Goal: Transaction & Acquisition: Obtain resource

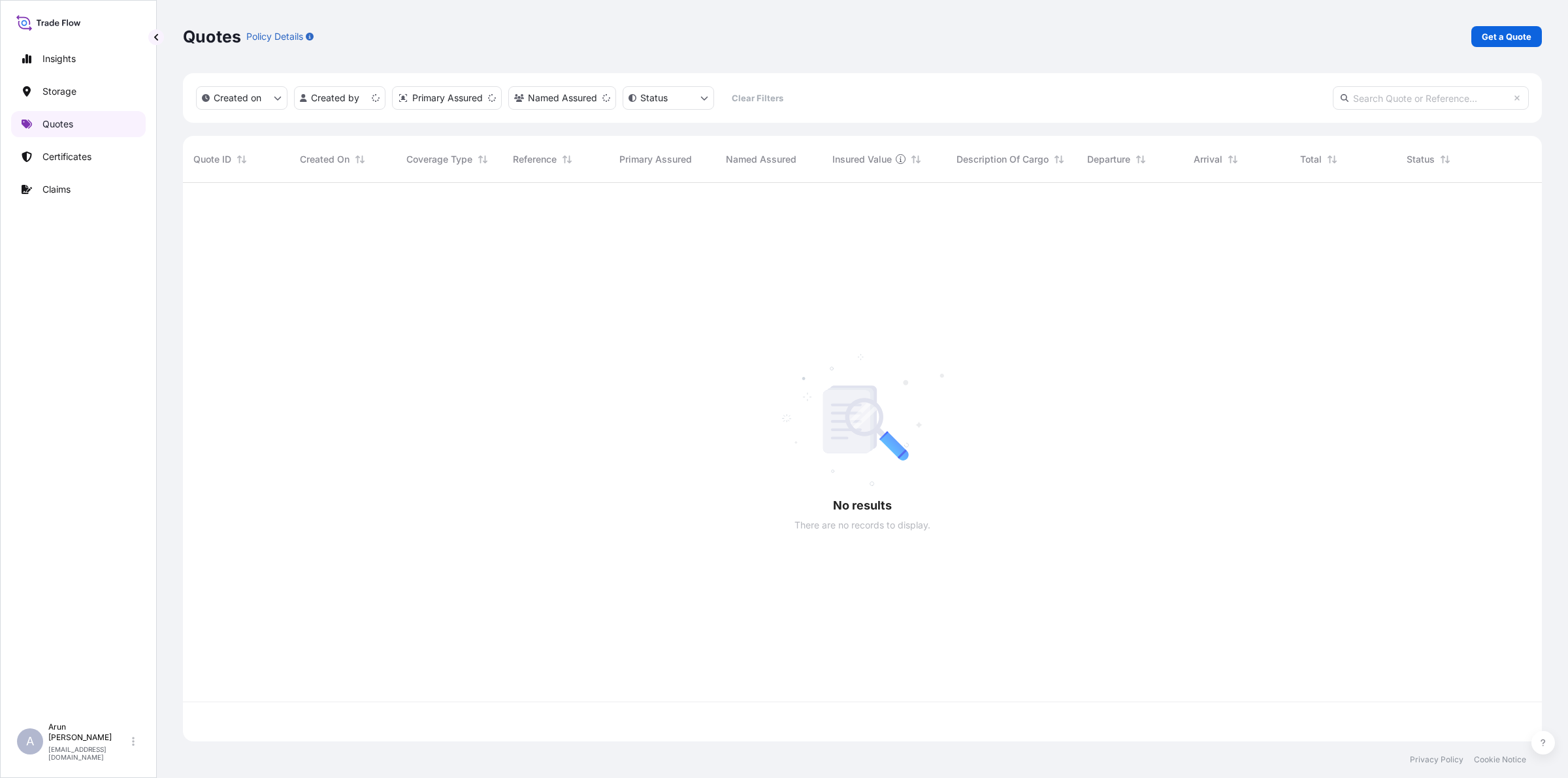
scroll to position [553, 1346]
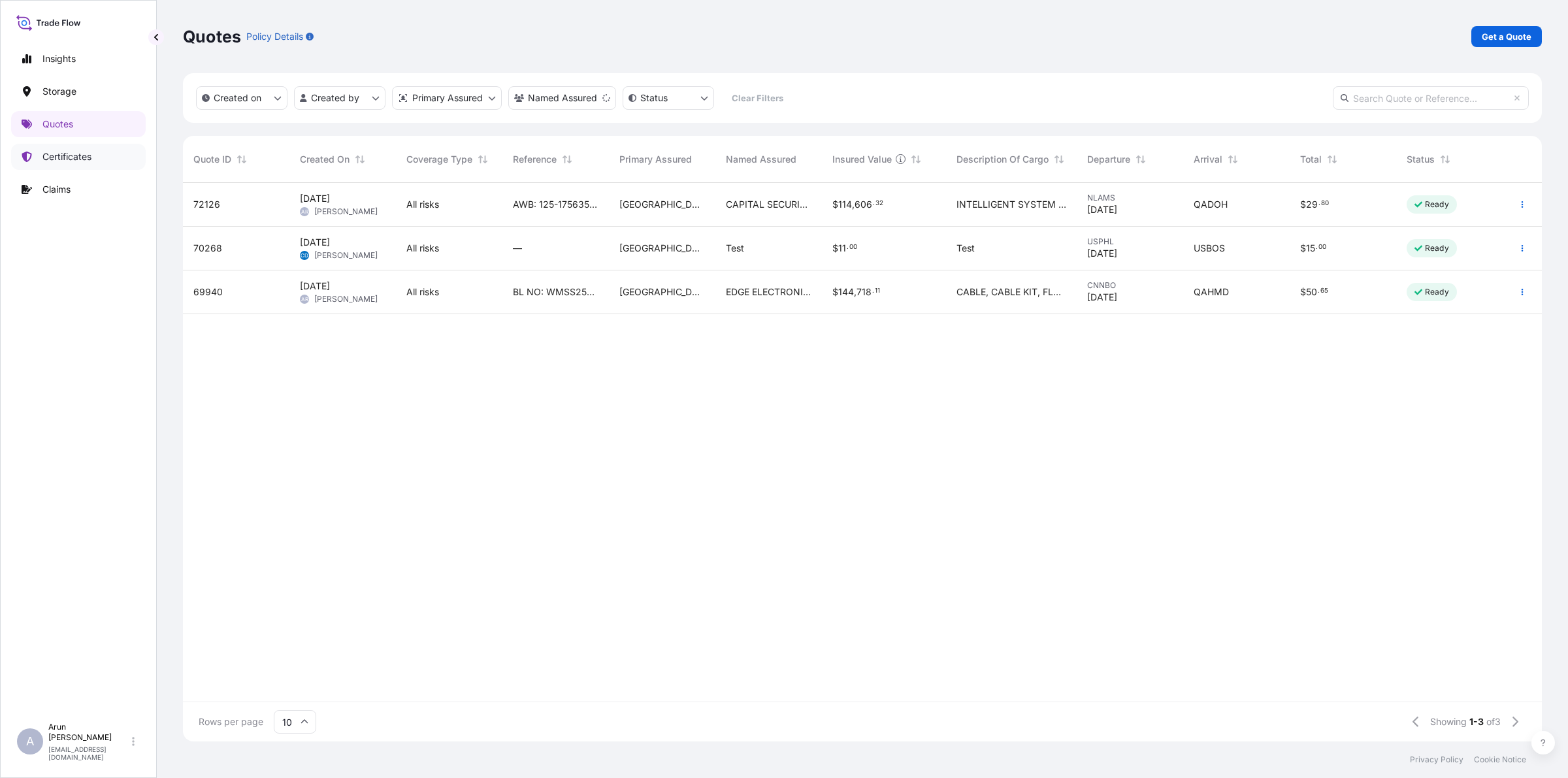
click at [71, 156] on p "Certificates" at bounding box center [66, 156] width 49 height 13
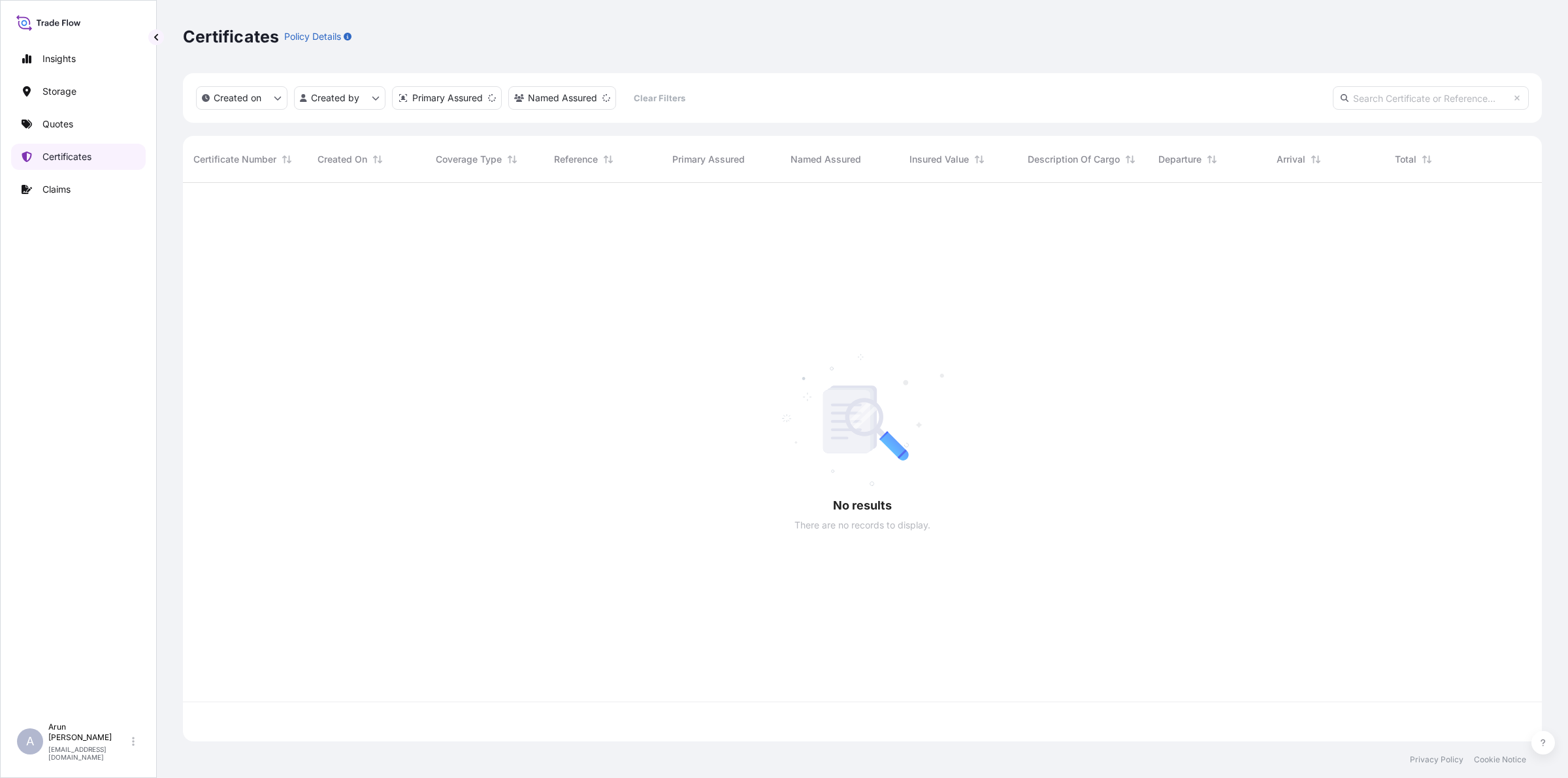
scroll to position [553, 1346]
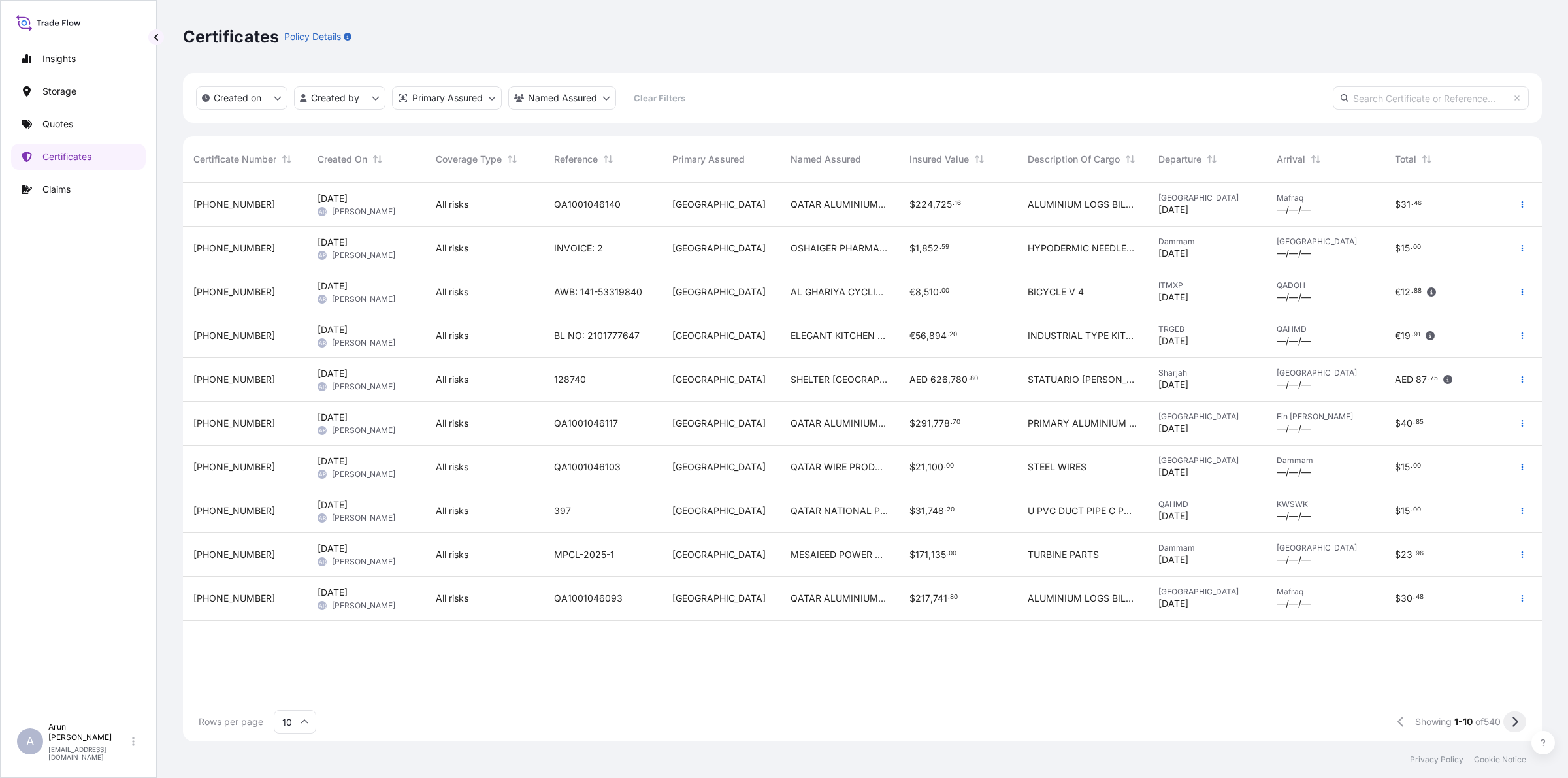
click at [1503, 717] on button at bounding box center [1514, 721] width 23 height 21
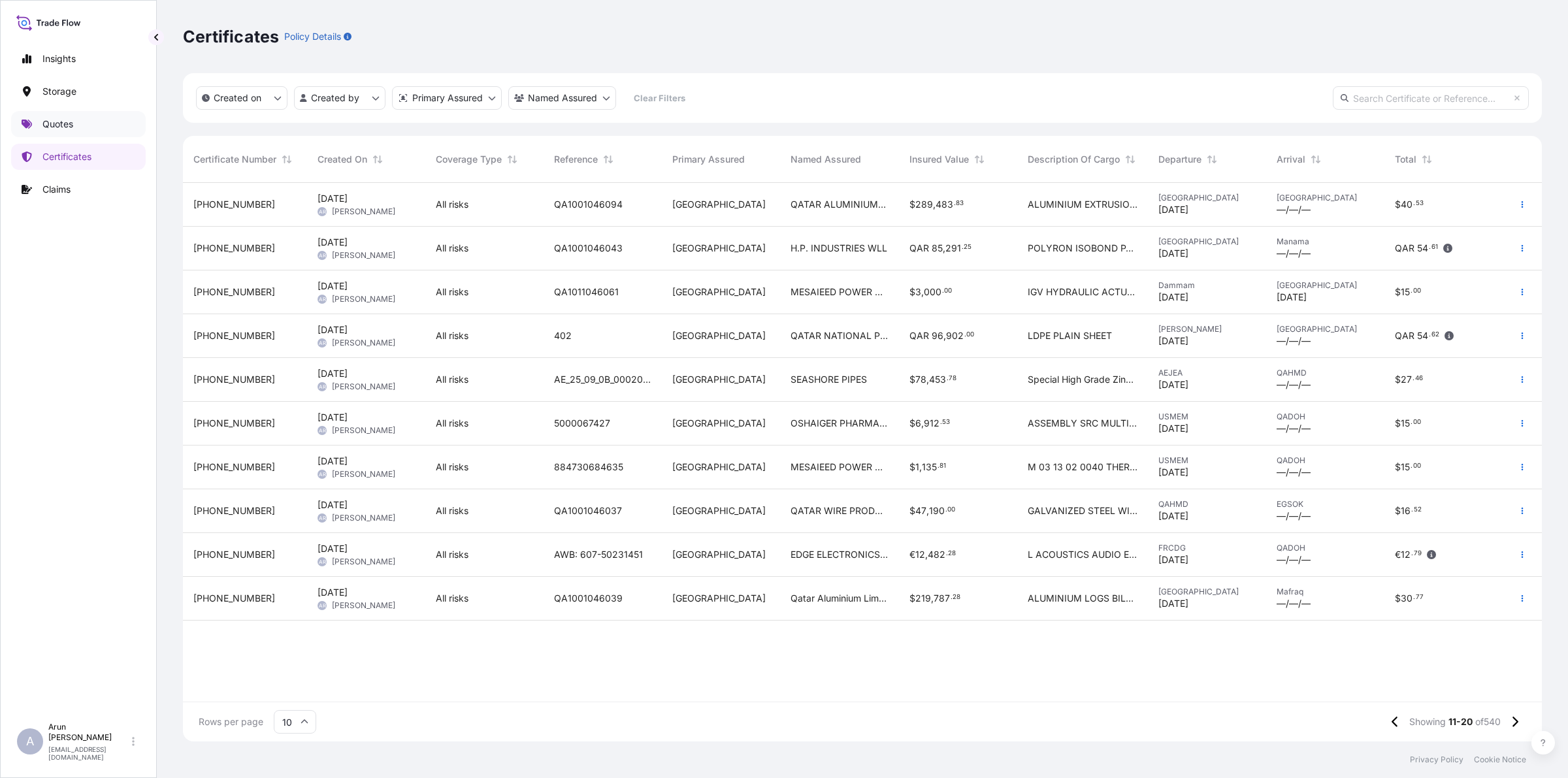
click at [66, 126] on p "Quotes" at bounding box center [58, 124] width 31 height 13
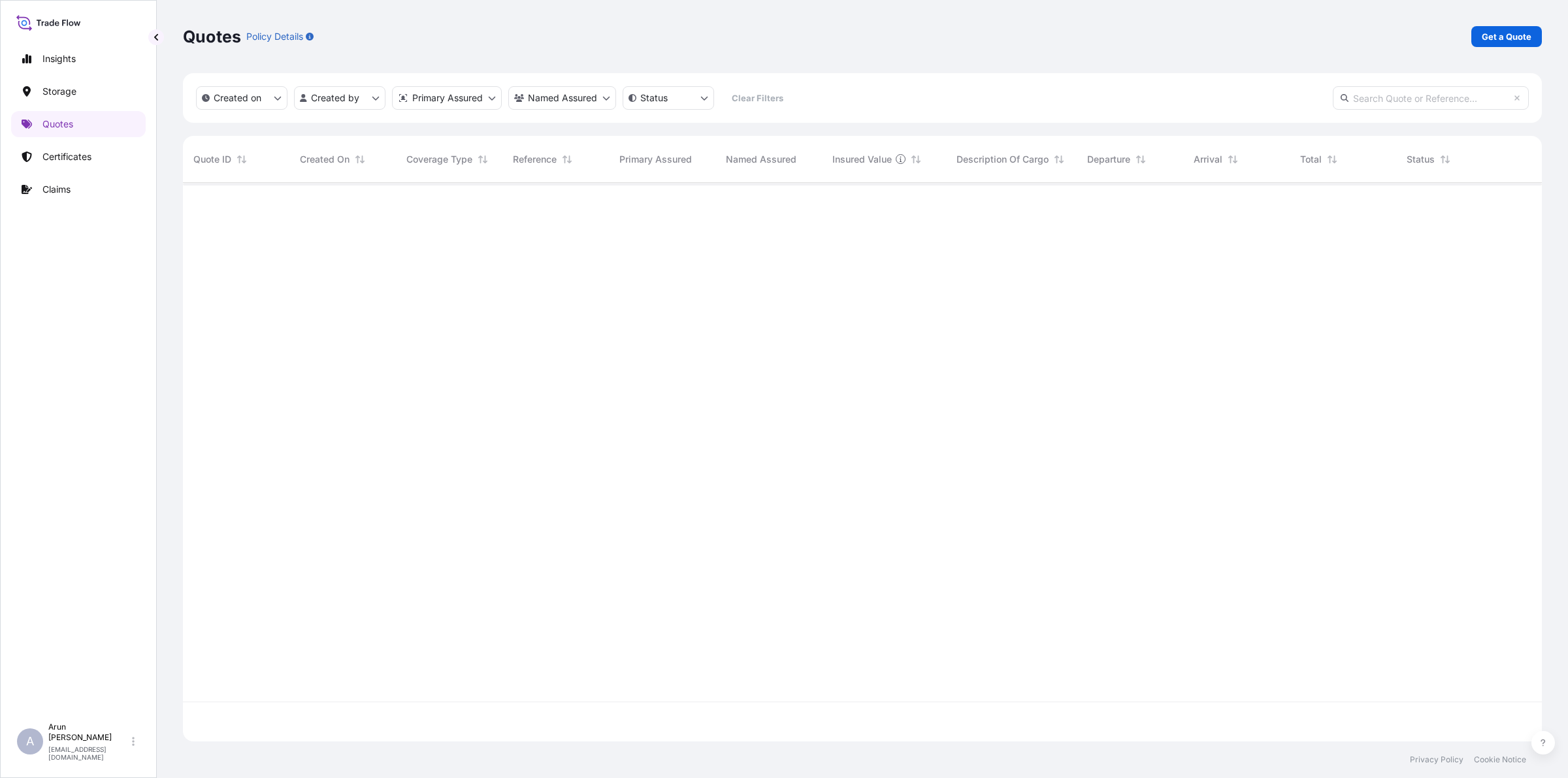
scroll to position [553, 1346]
click at [1509, 41] on p "Get a Quote" at bounding box center [1506, 36] width 50 height 13
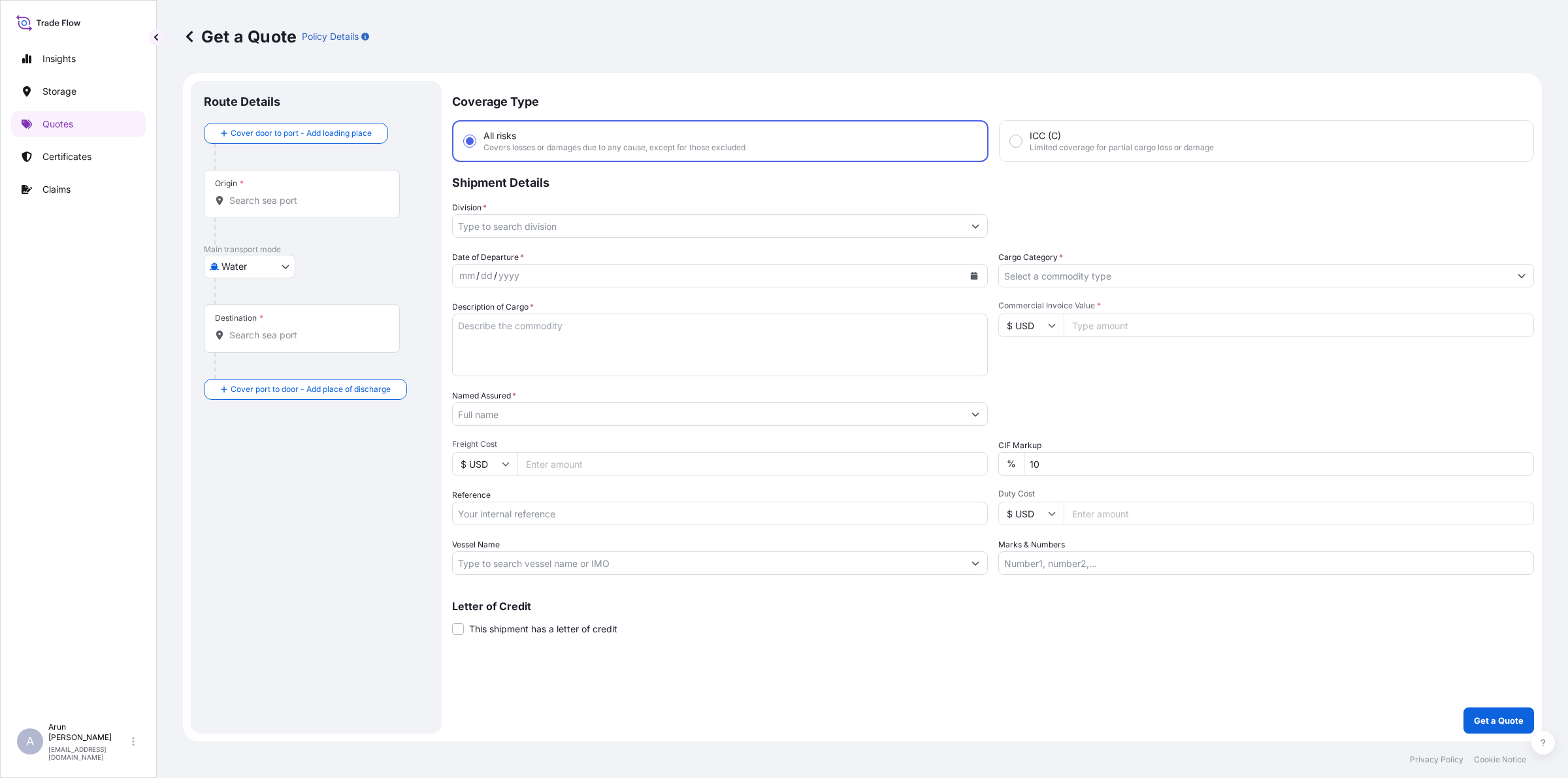
click at [275, 276] on body "Insights Storage Quotes Certificates Claims A [PERSON_NAME] [PERSON_NAME][EMAIL…" at bounding box center [784, 389] width 1568 height 778
click at [242, 342] on span "Inland" at bounding box center [241, 347] width 26 height 13
select select "Inland"
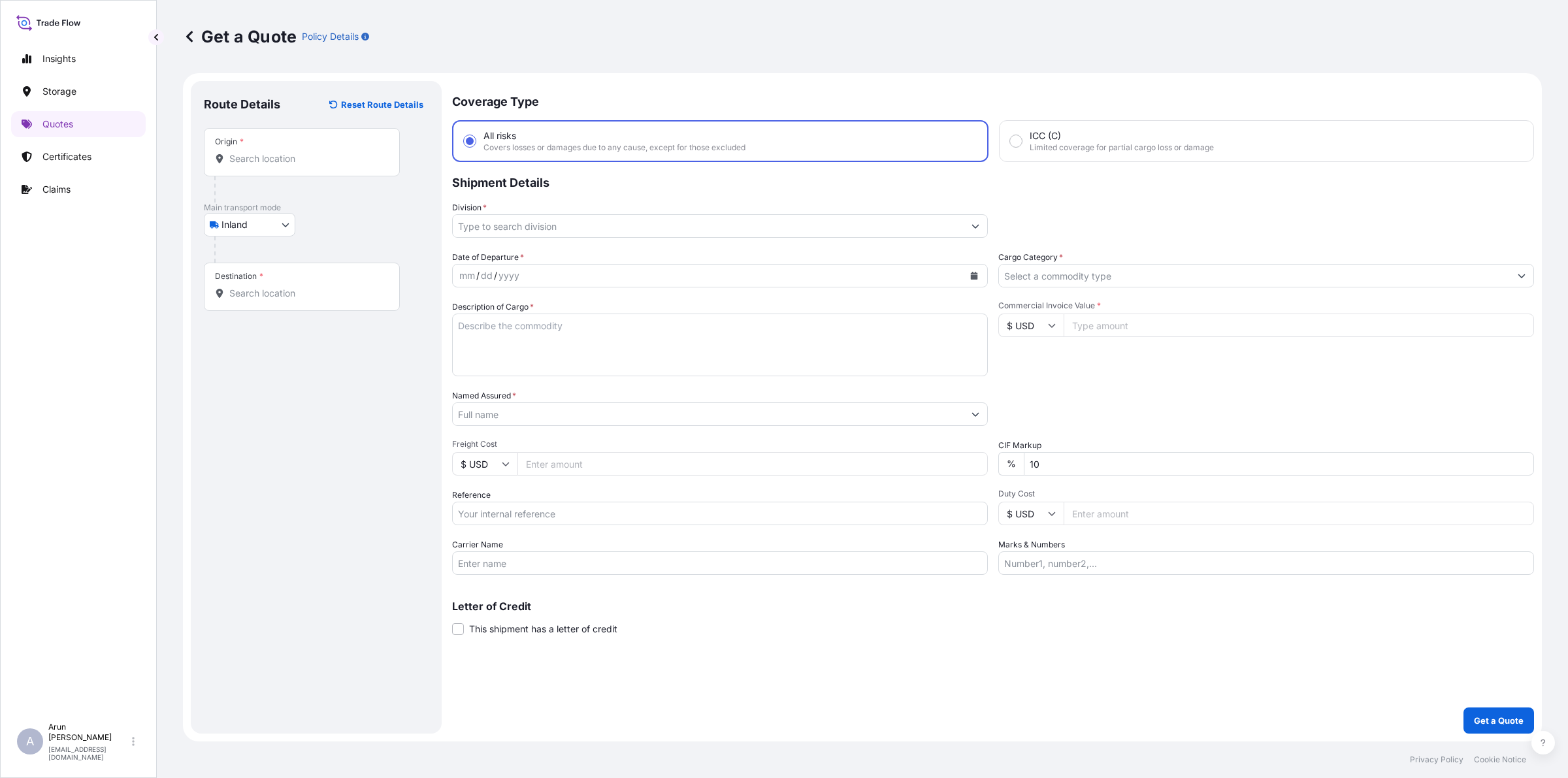
click at [312, 146] on div "Origin *" at bounding box center [302, 152] width 196 height 48
click at [312, 152] on input "Origin *" at bounding box center [306, 158] width 154 height 13
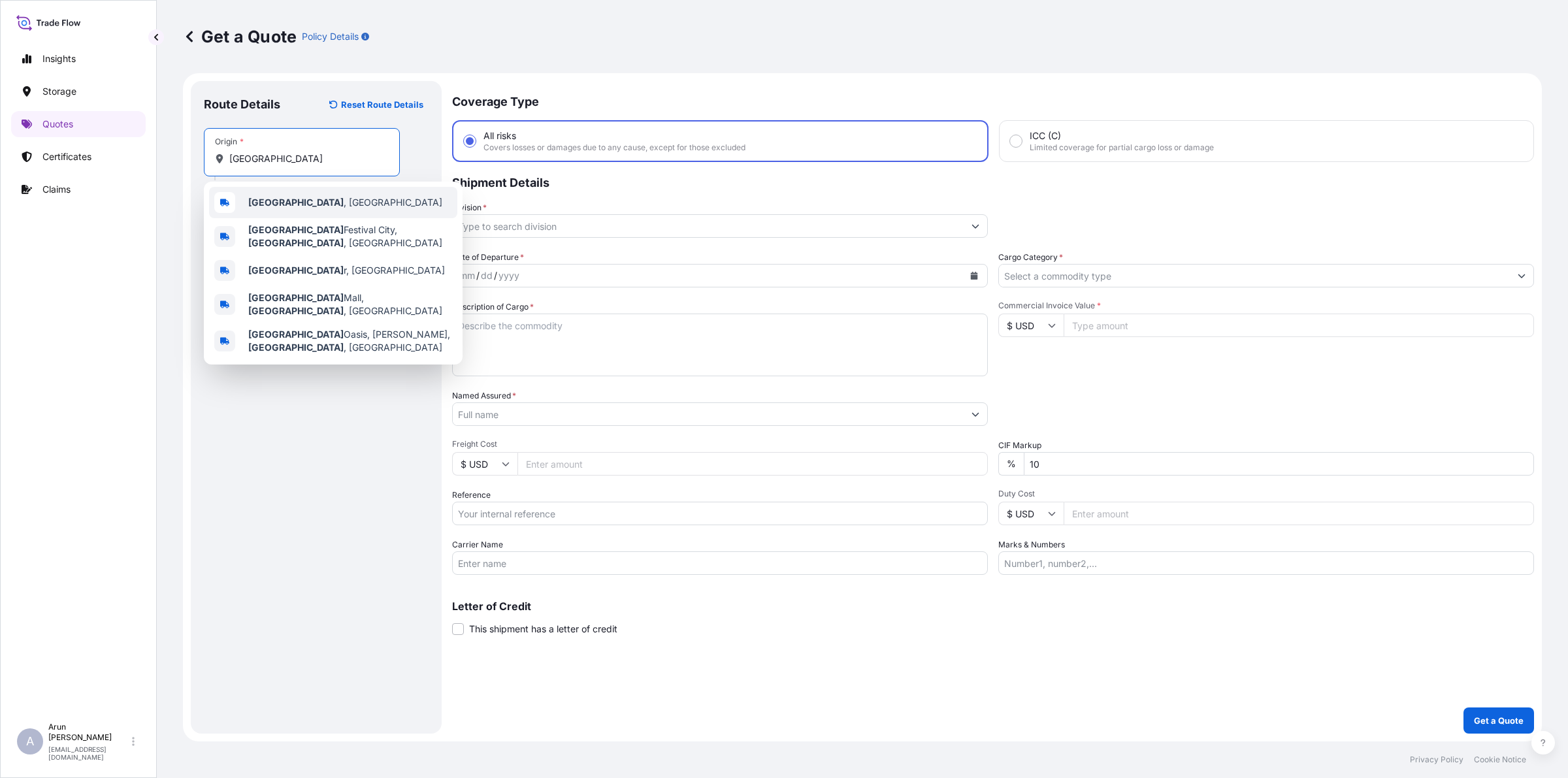
click at [273, 201] on span "[GEOGRAPHIC_DATA] , [GEOGRAPHIC_DATA]" at bounding box center [345, 202] width 194 height 13
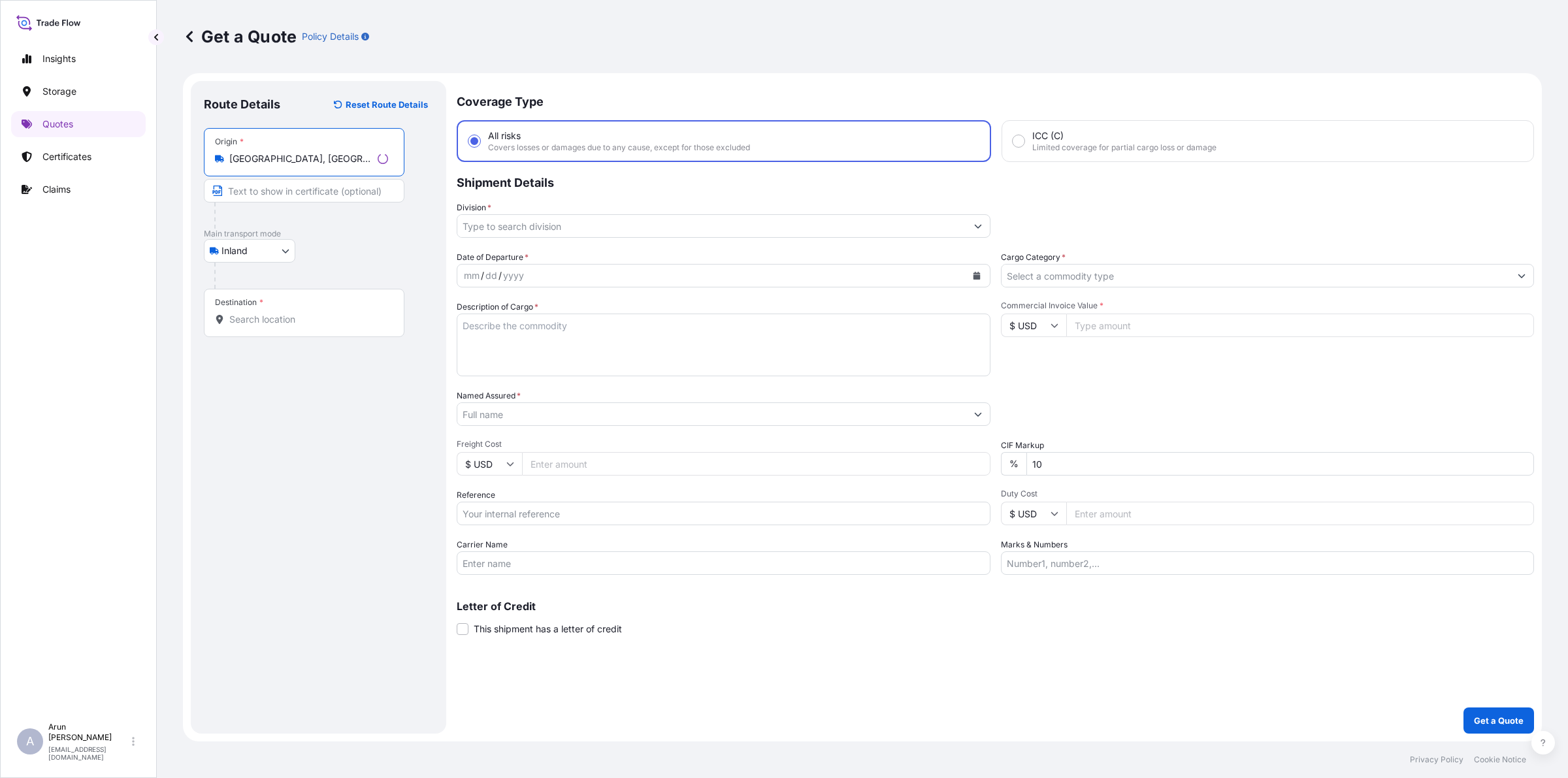
type input "[GEOGRAPHIC_DATA], [GEOGRAPHIC_DATA]"
click at [273, 195] on input "Text to appear on certificate" at bounding box center [304, 191] width 201 height 23
type input "QATAR NATIONAL PLASTIC FACTORY W.L.L, [GEOGRAPHIC_DATA], [GEOGRAPHIC_DATA]"
click at [361, 189] on input "QATAR NATIONAL PLASTIC FACTORY W.L.L, [GEOGRAPHIC_DATA], [GEOGRAPHIC_DATA]" at bounding box center [302, 191] width 196 height 23
click at [295, 317] on input "Destination *" at bounding box center [306, 319] width 154 height 13
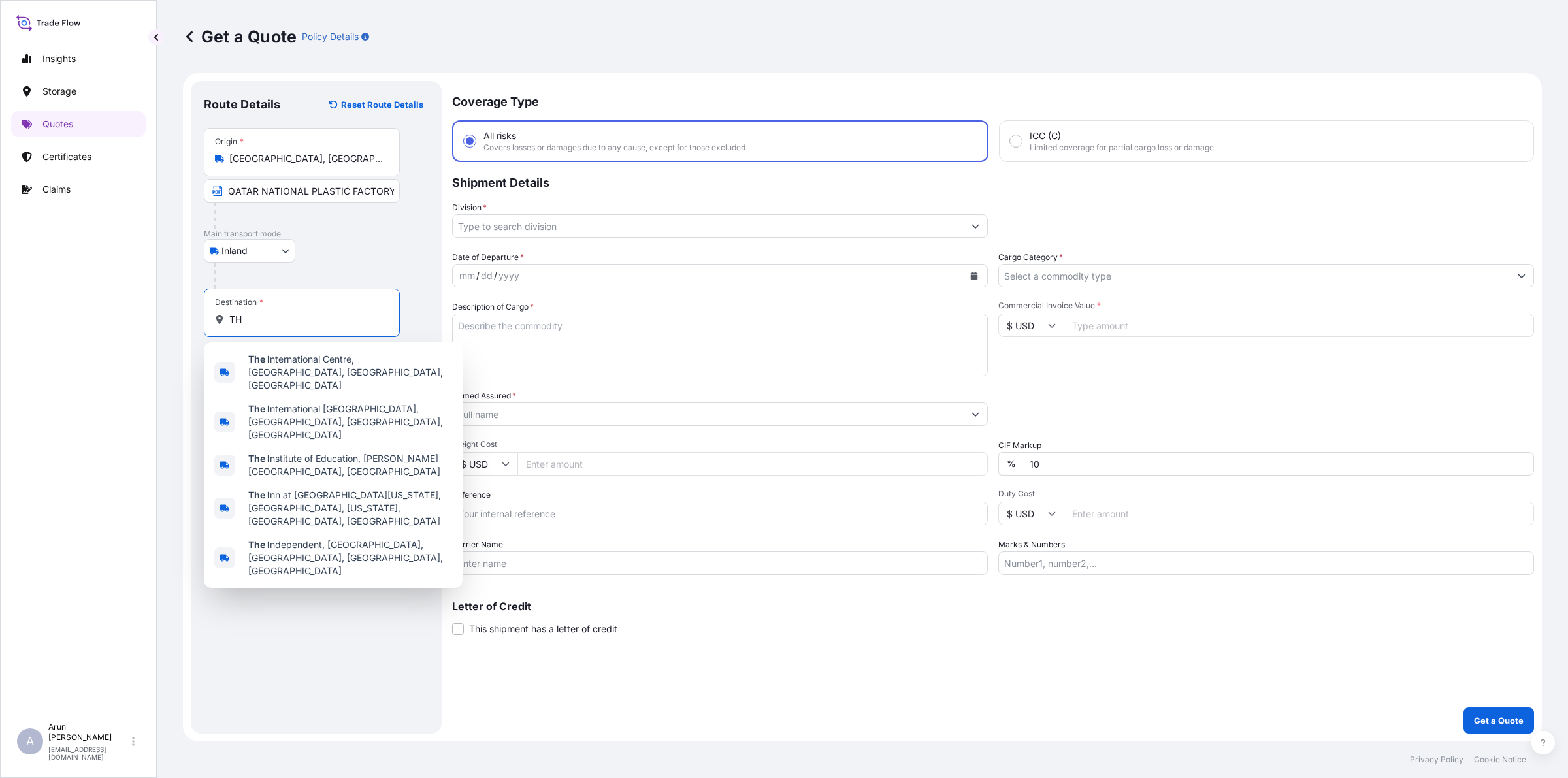
type input "T"
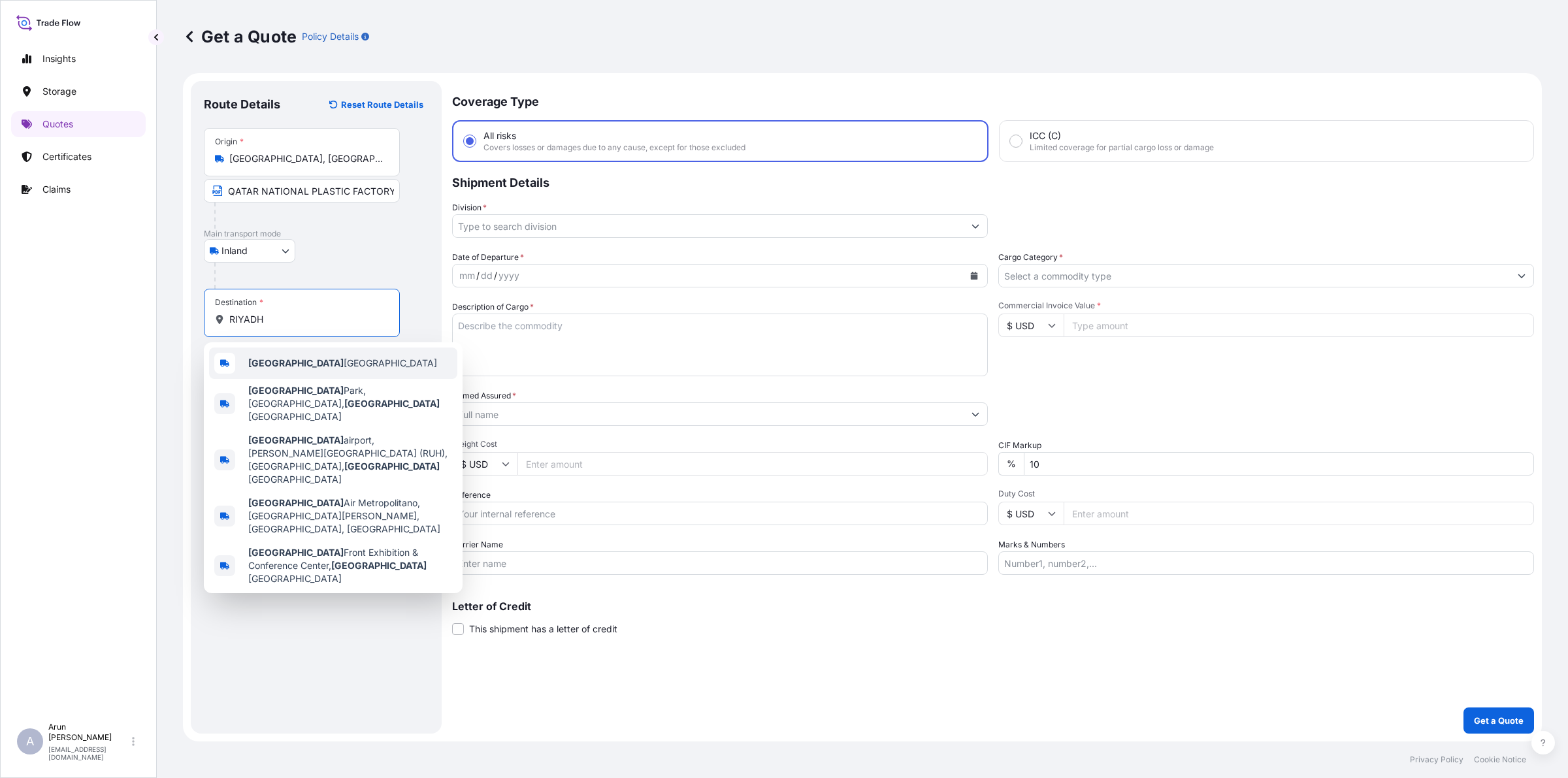
click at [342, 363] on div "[GEOGRAPHIC_DATA] [GEOGRAPHIC_DATA]" at bounding box center [333, 363] width 248 height 32
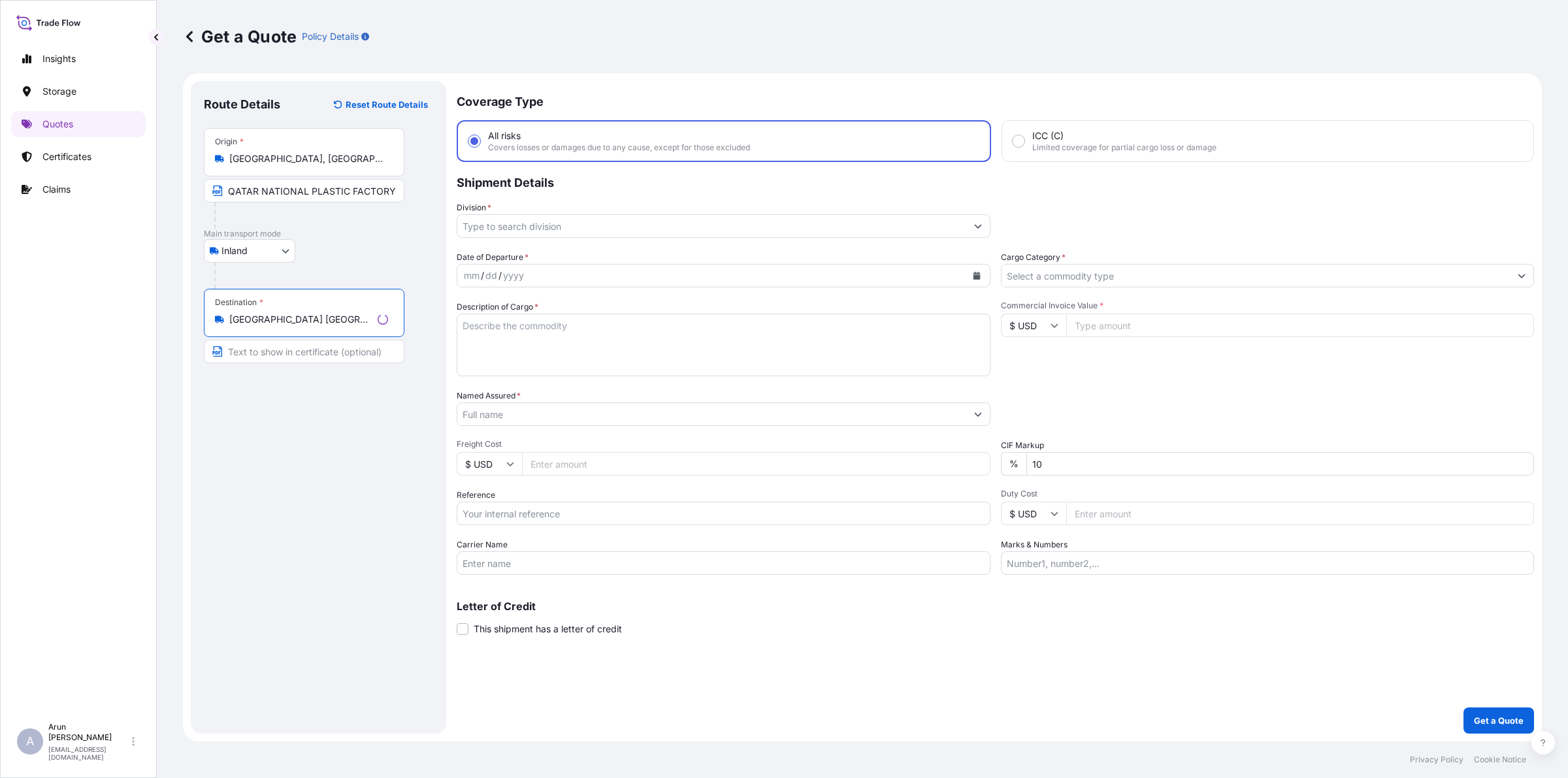
type input "[GEOGRAPHIC_DATA] [GEOGRAPHIC_DATA]"
click at [287, 360] on input "Text to appear on certificate" at bounding box center [304, 351] width 201 height 23
type input "THE INTERNATIONAL COMPANY FOR BUILDING MATERIALS LTD BINEX, [GEOGRAPHIC_DATA], …"
click at [319, 357] on input "THE INTERNATIONAL COMPANY FOR BUILDING MATERIALS LTD BINEX, [GEOGRAPHIC_DATA], …" at bounding box center [302, 351] width 196 height 23
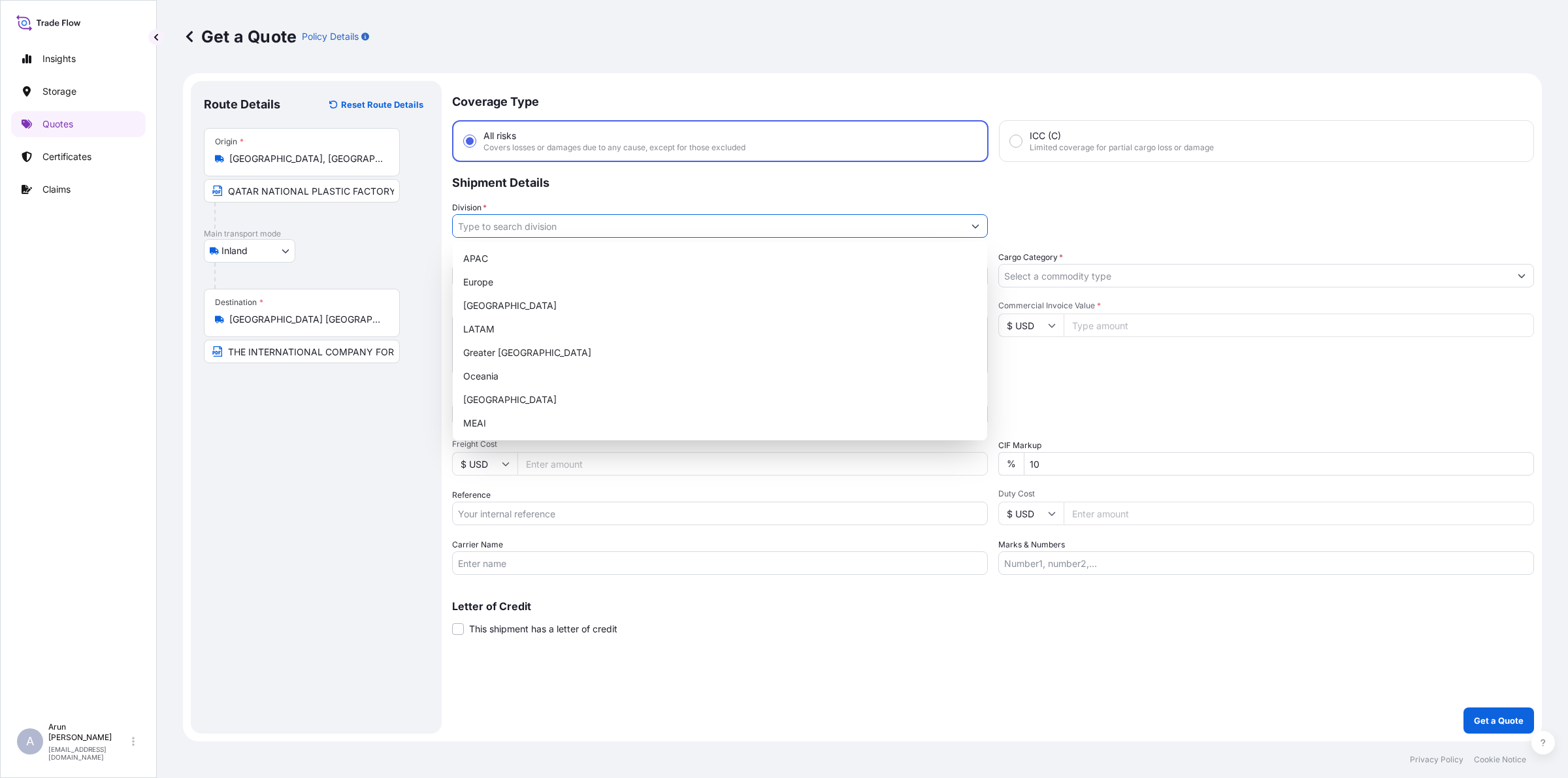
click at [557, 217] on input "Division *" at bounding box center [708, 226] width 511 height 23
click at [472, 422] on div "MEAI" at bounding box center [720, 423] width 524 height 23
type input "MEAI"
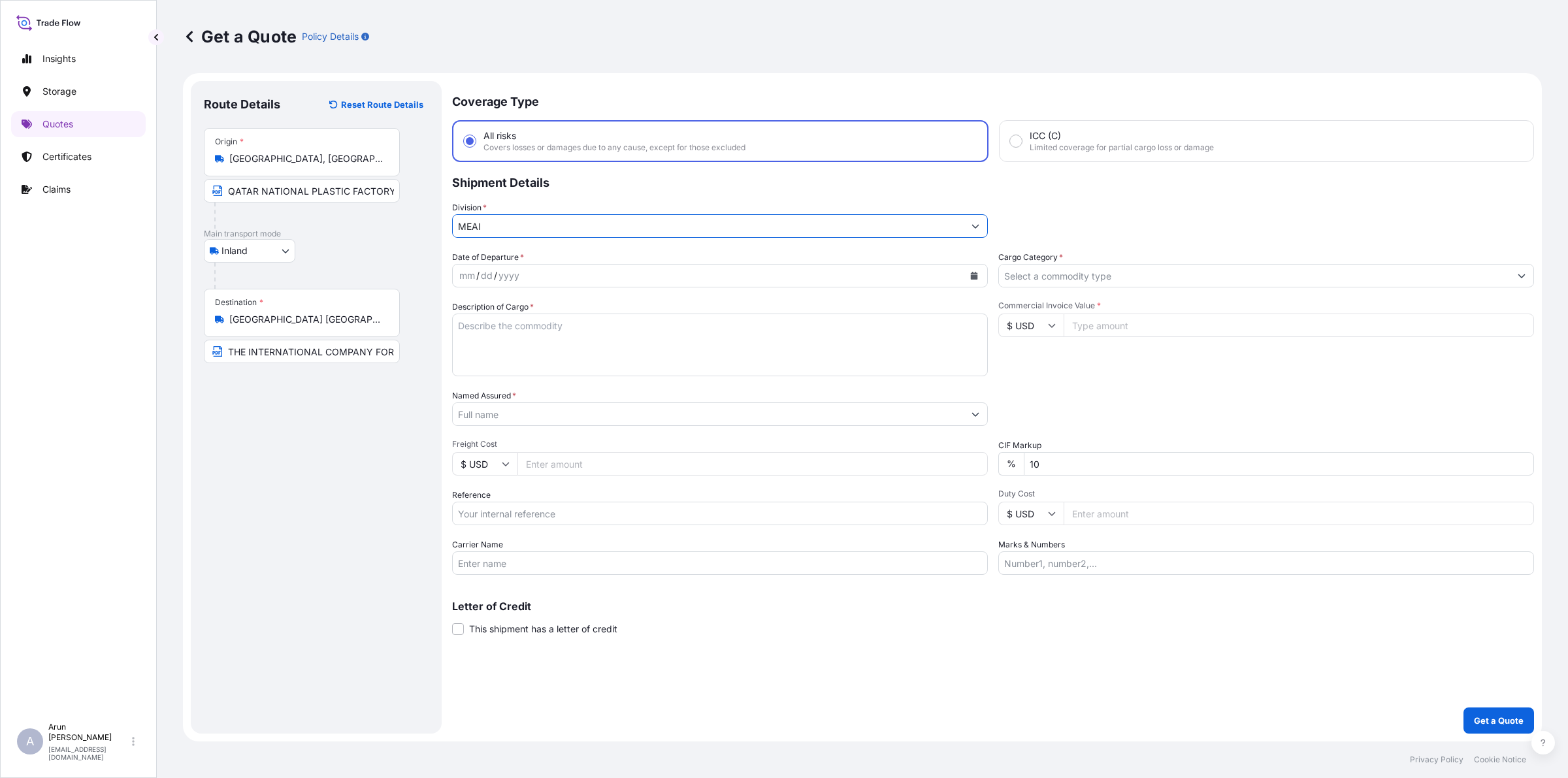
click at [981, 276] on button "Calendar" at bounding box center [974, 275] width 21 height 21
click at [549, 386] on div "8" at bounding box center [549, 384] width 24 height 23
click at [582, 338] on textarea "Description of Cargo *" at bounding box center [720, 344] width 536 height 62
type textarea "LDPE PLAIN SHEET"
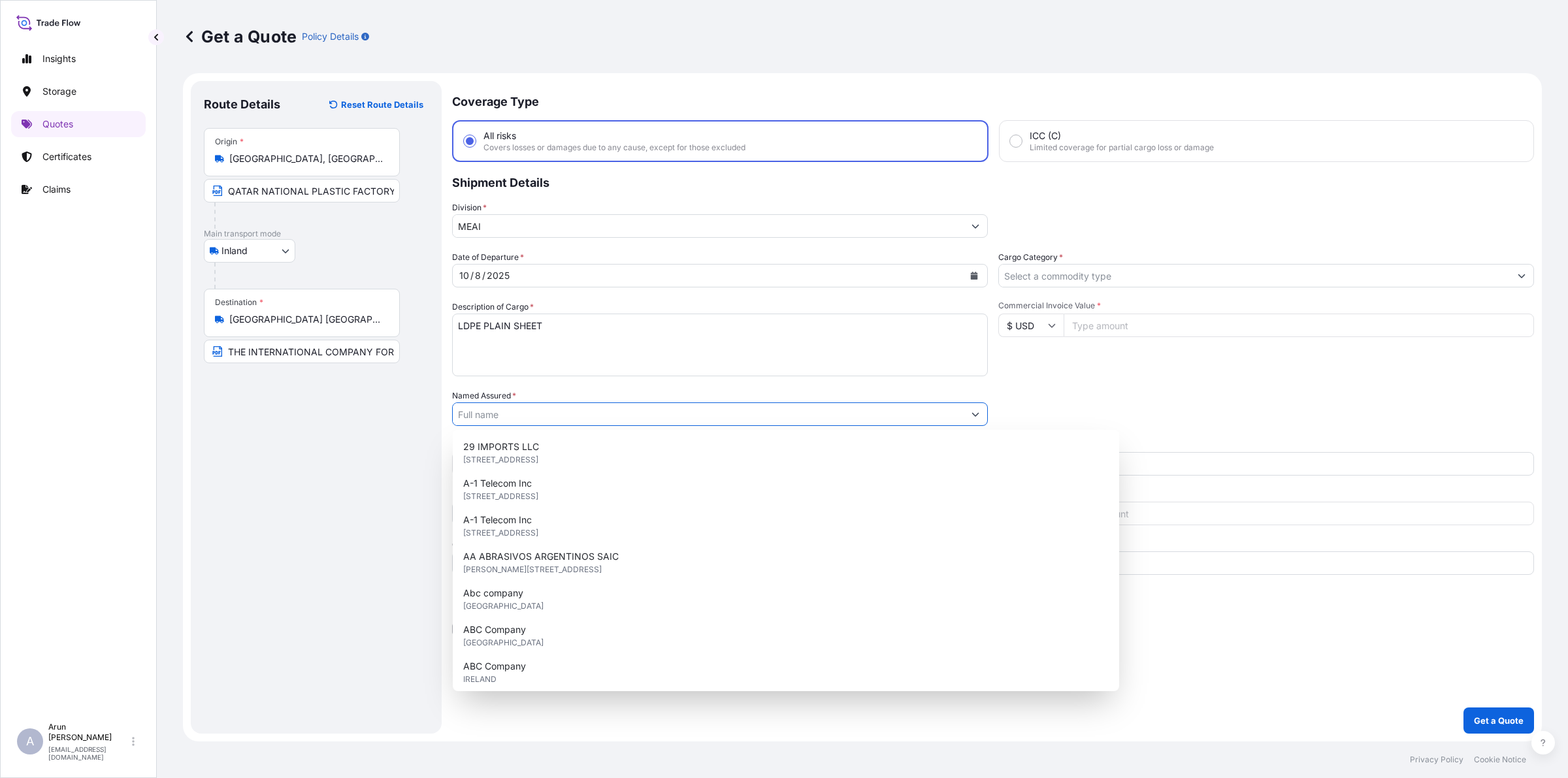
click at [481, 420] on input "Named Assured *" at bounding box center [708, 414] width 511 height 23
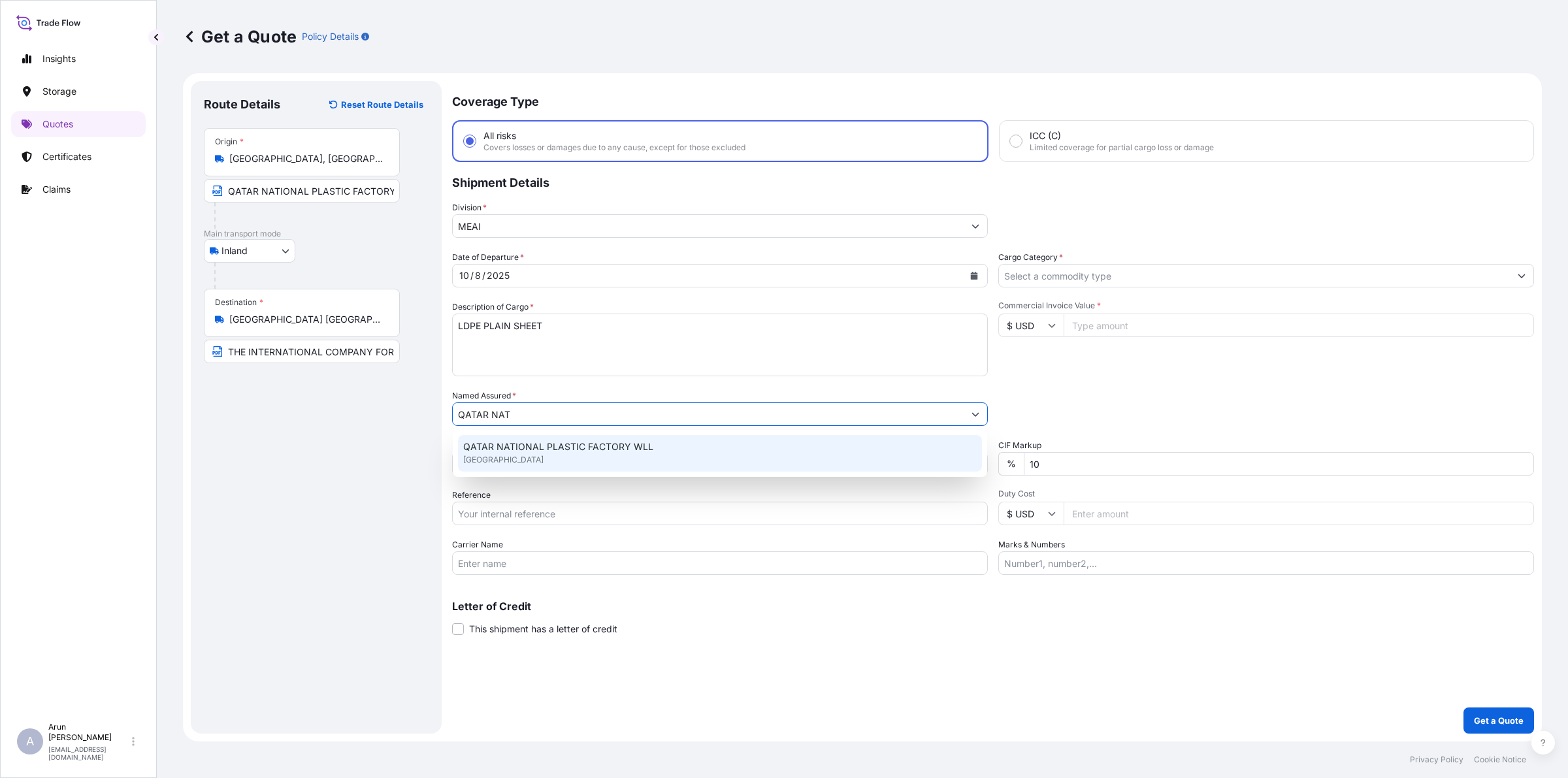
click at [520, 448] on span "QATAR NATIONAL PLASTIC FACTORY WLL" at bounding box center [558, 446] width 190 height 13
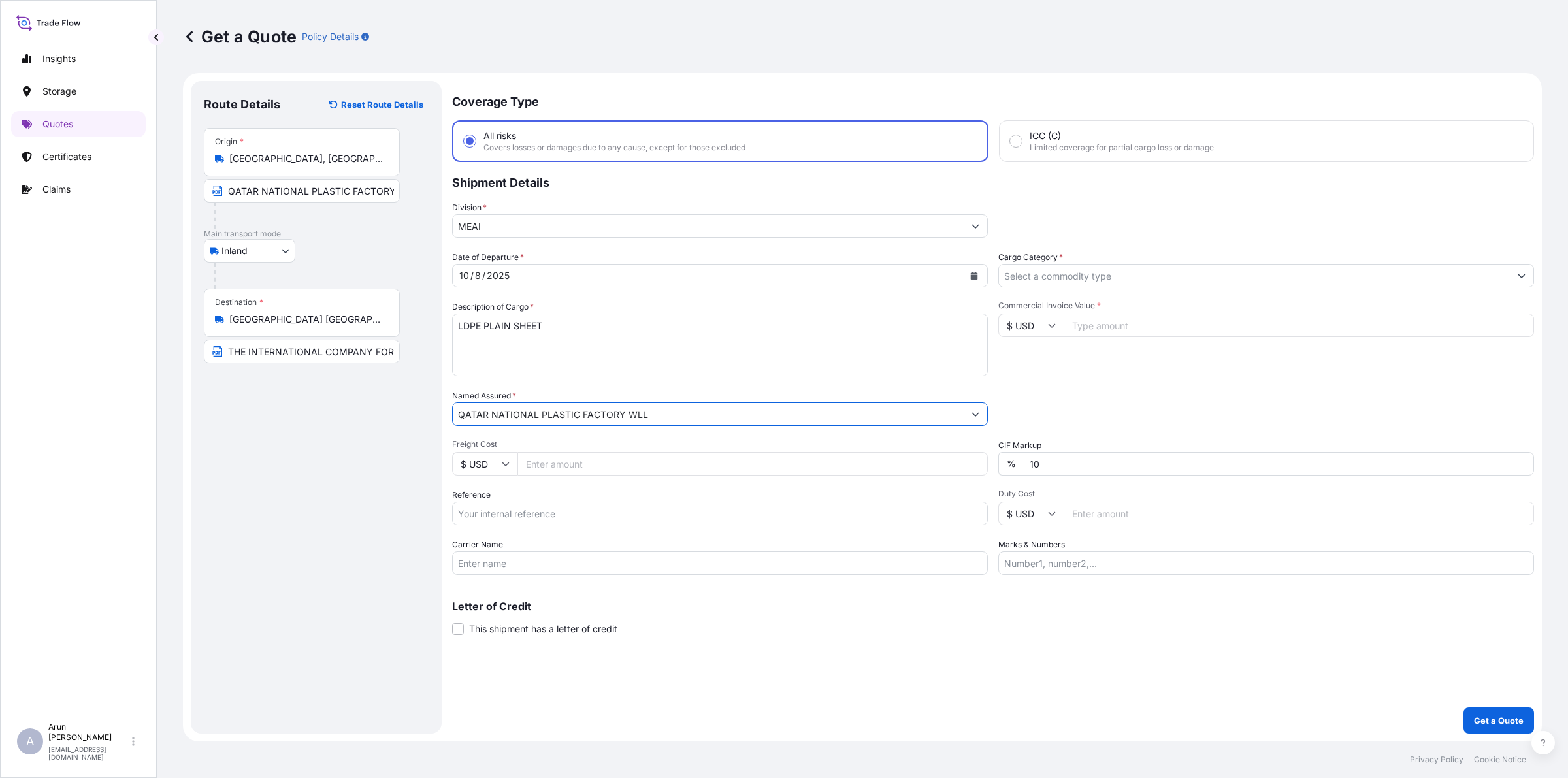
type input "QATAR NATIONAL PLASTIC FACTORY WLL"
click at [559, 469] on input "Freight Cost" at bounding box center [752, 463] width 470 height 23
type input "2200"
click at [493, 457] on input "$ USD" at bounding box center [484, 463] width 65 height 23
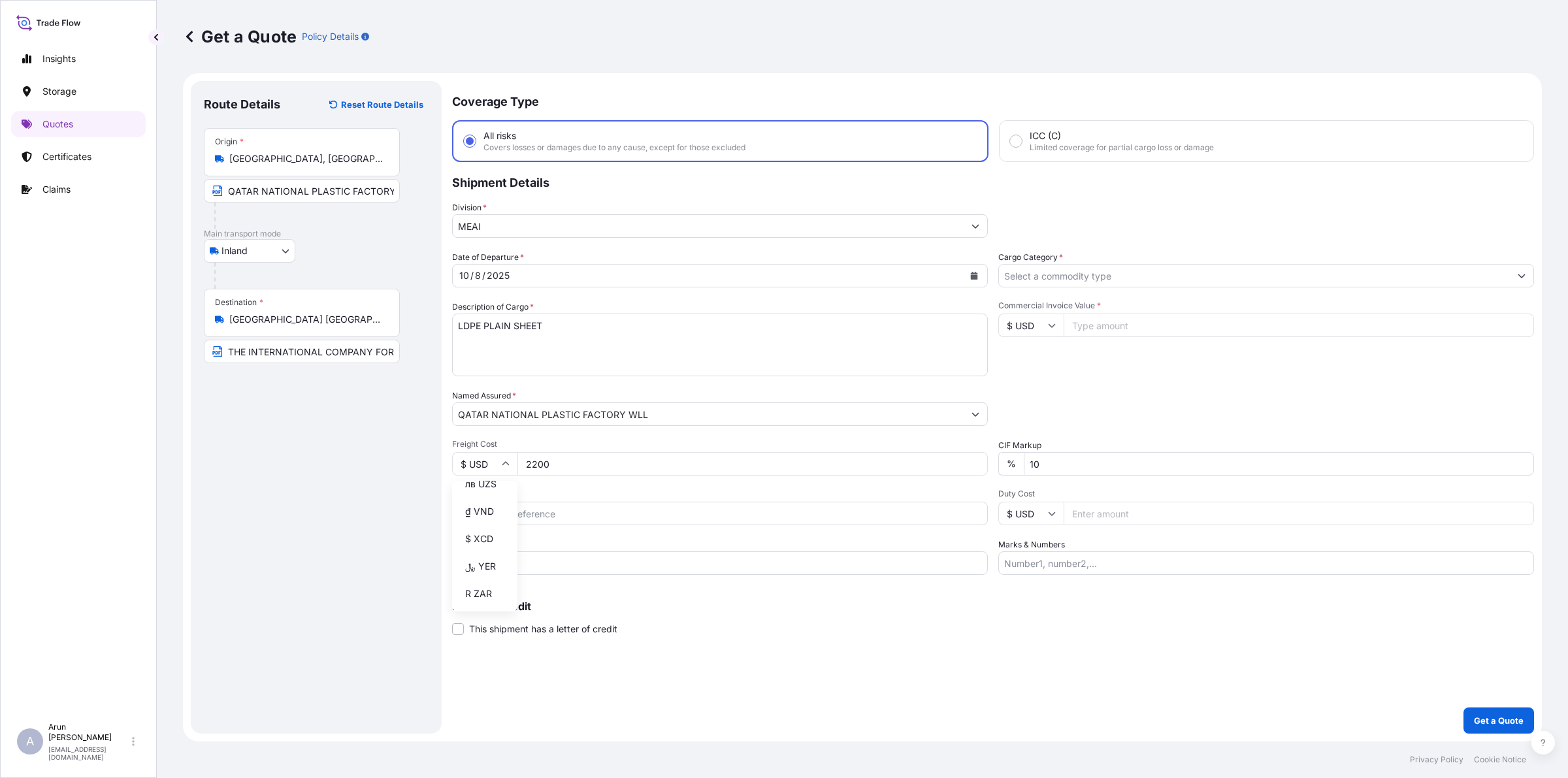
click at [475, 59] on div "﷼ QAR" at bounding box center [485, 46] width 55 height 25
type input "﷼ QAR"
click at [692, 503] on input "Reference" at bounding box center [720, 513] width 536 height 23
type input "403"
click at [631, 554] on input "Carrier Name" at bounding box center [720, 563] width 536 height 23
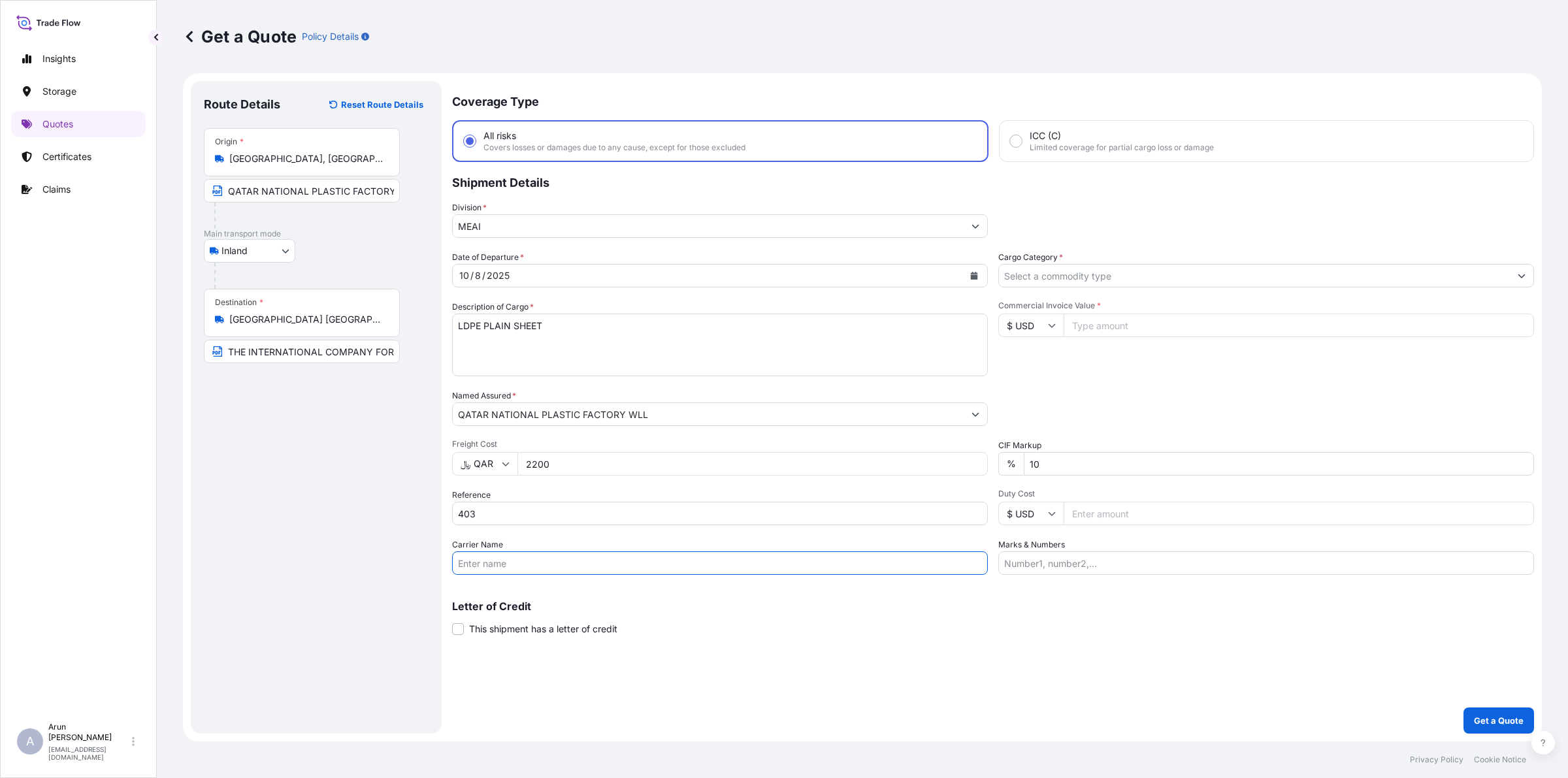
type input "BY TRUCK"
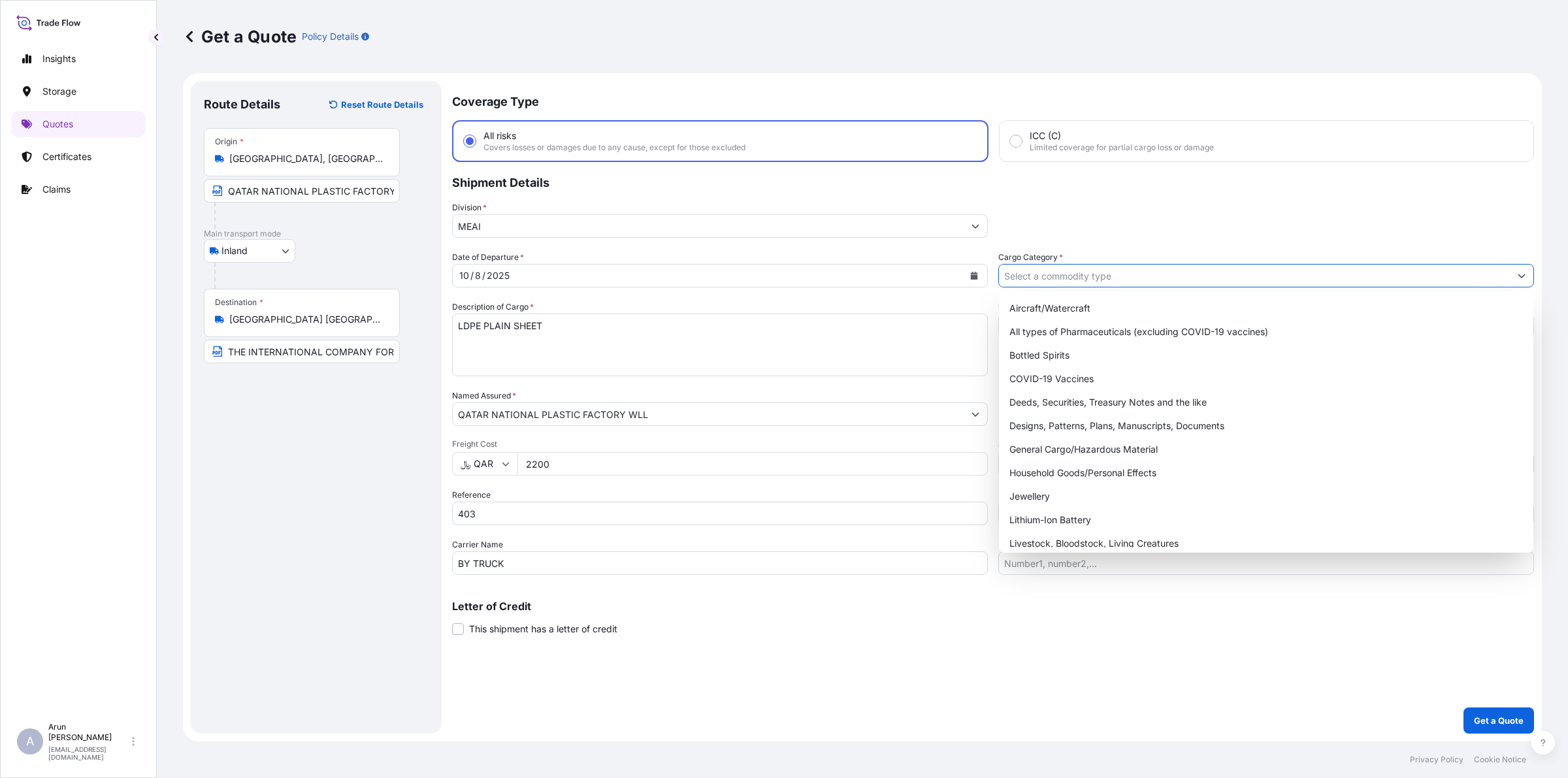
click at [1103, 269] on input "Cargo Category *" at bounding box center [1254, 275] width 511 height 23
click at [1050, 447] on div "General Cargo/Hazardous Material" at bounding box center [1266, 449] width 524 height 23
type input "General Cargo/Hazardous Material"
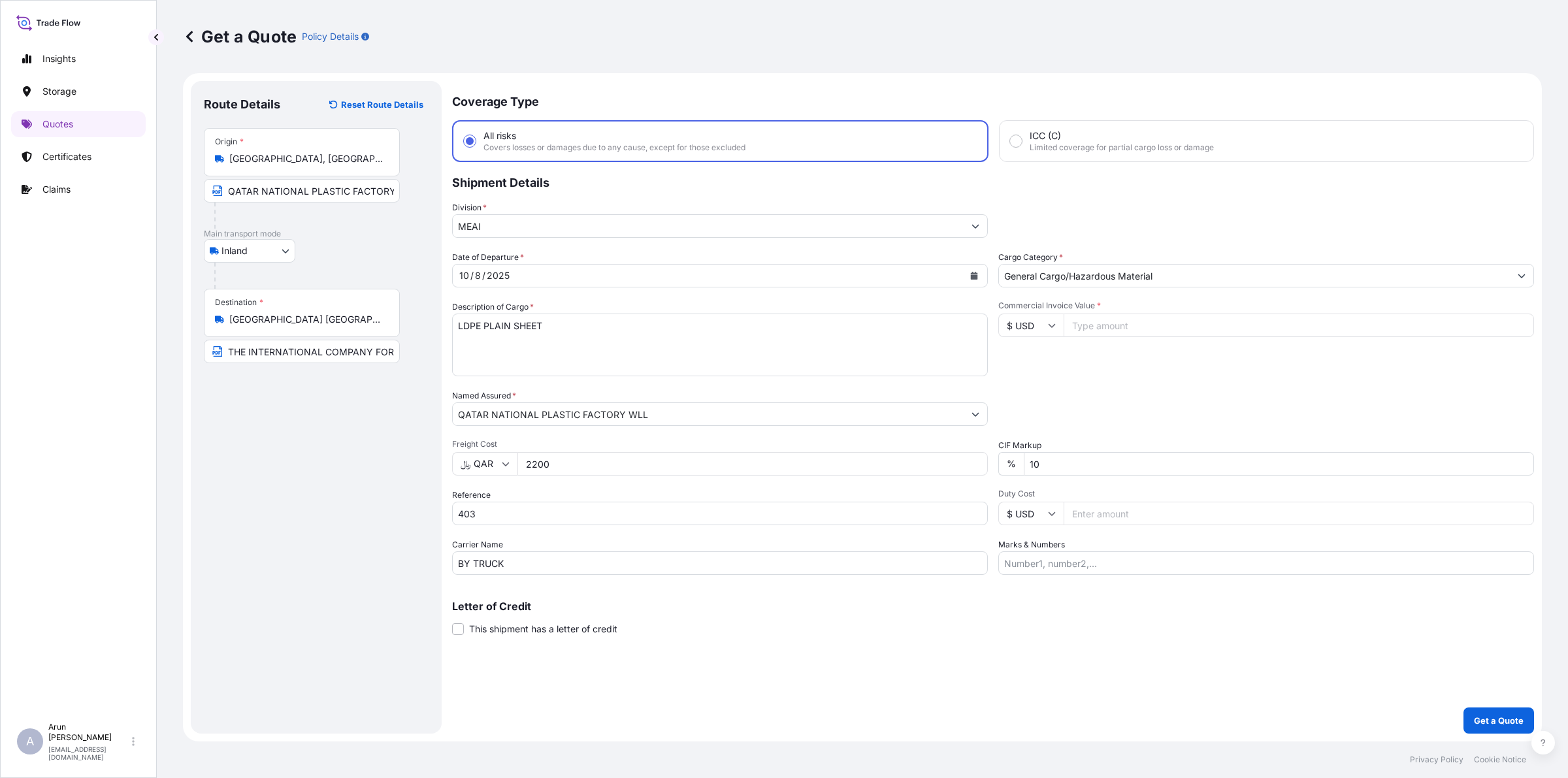
click at [1096, 327] on input "Commercial Invoice Value *" at bounding box center [1299, 325] width 470 height 23
type input "90646"
click at [1050, 322] on icon at bounding box center [1052, 326] width 8 height 8
type input "﷼ QAR"
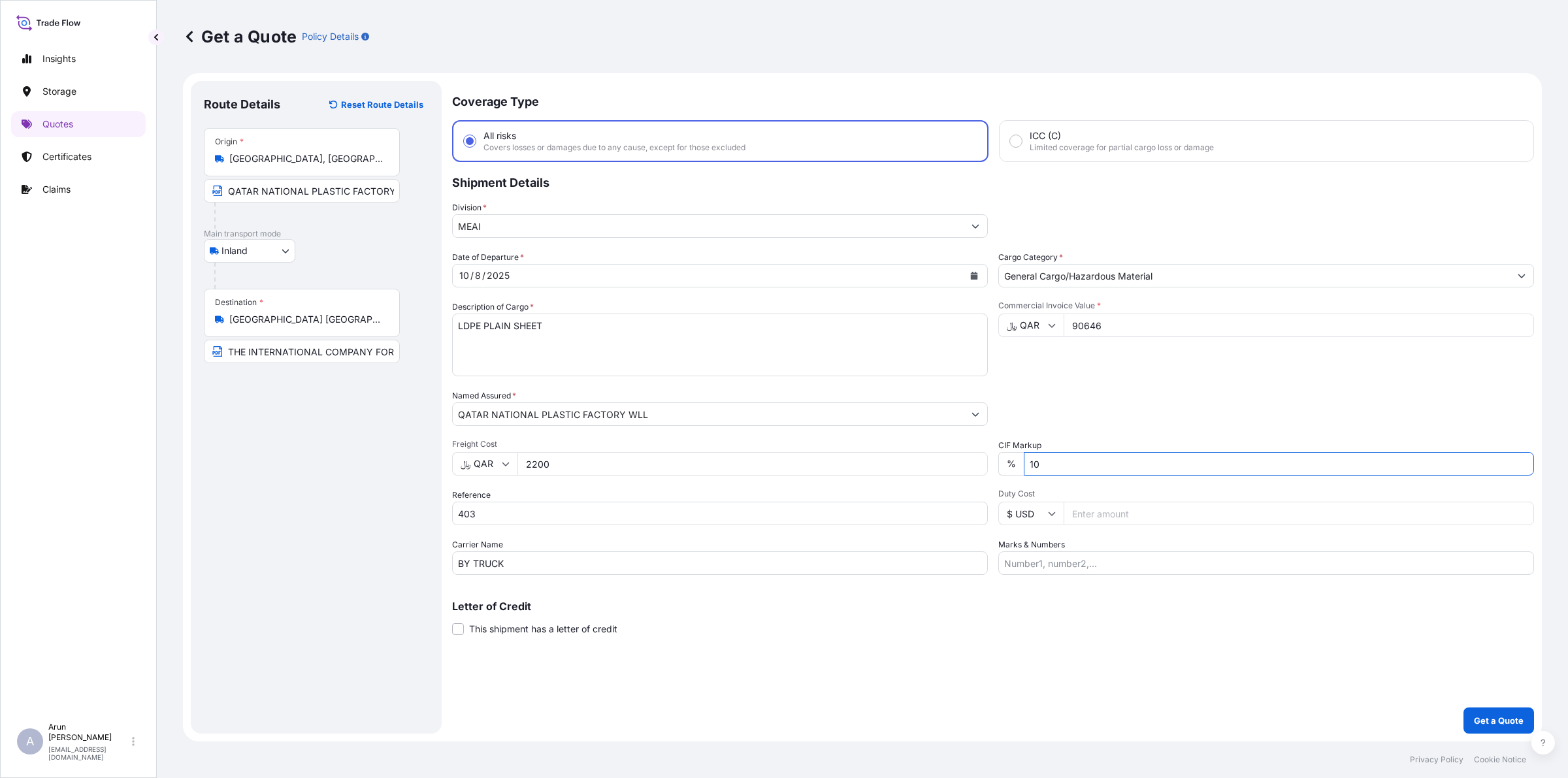
drag, startPoint x: 1065, startPoint y: 452, endPoint x: 1001, endPoint y: 469, distance: 66.2
click at [1001, 469] on div "% 10" at bounding box center [1266, 463] width 536 height 23
click at [1108, 555] on input "Marks & Numbers" at bounding box center [1266, 563] width 536 height 23
click at [1081, 564] on input "INVOICE NO: 400 DATE: [DATE]" at bounding box center [1266, 563] width 536 height 23
click at [1121, 563] on input "INVOICE NO: 403 DATE: [DATE]" at bounding box center [1266, 563] width 536 height 23
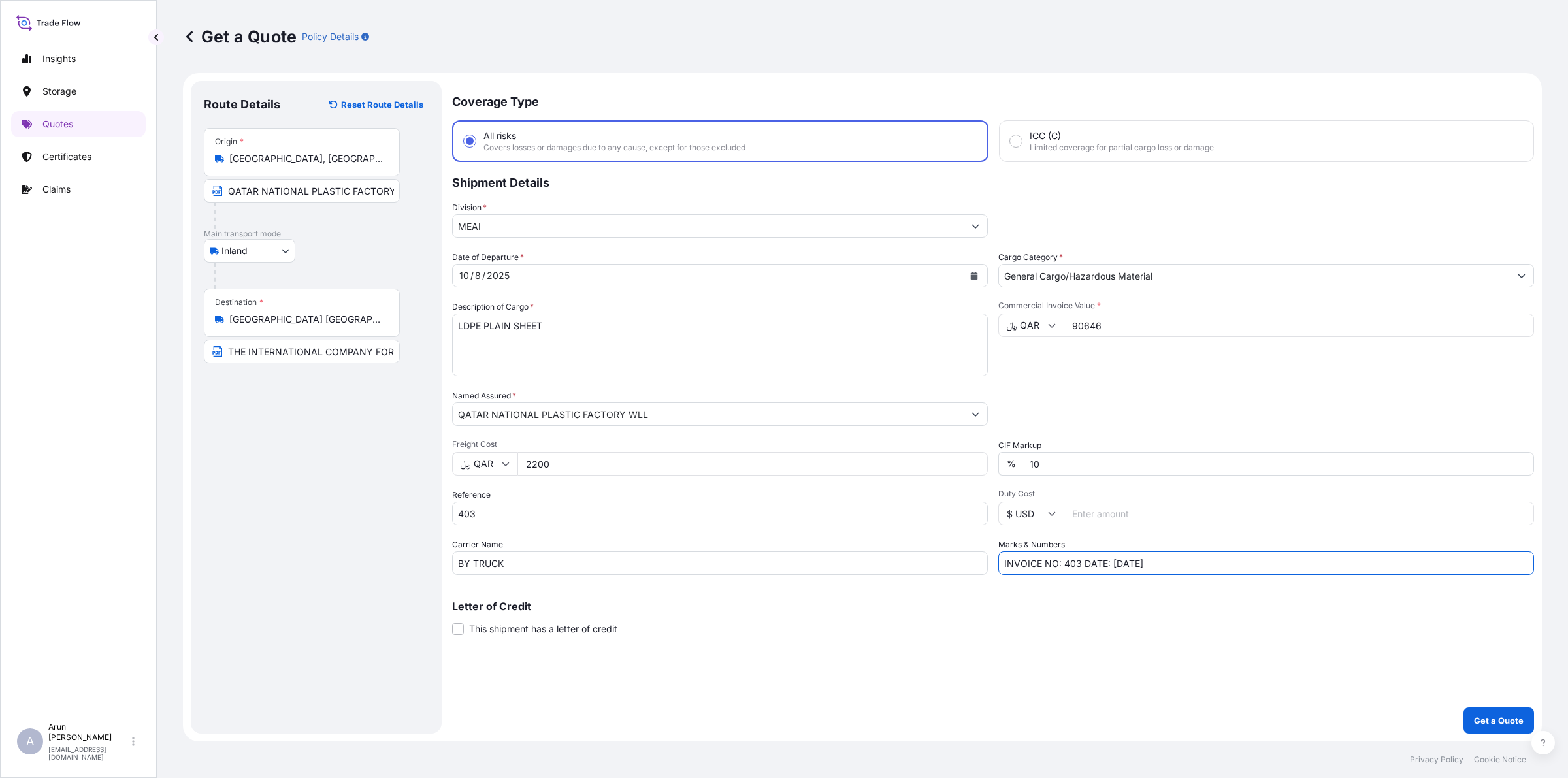
type input "INVOICE NO: 403 DATE: [DATE]"
click at [1334, 581] on div "Coverage Type All risks Covers losses or damages due to any cause, except for t…" at bounding box center [993, 407] width 1082 height 652
click at [1497, 720] on p "Get a Quote" at bounding box center [1499, 720] width 50 height 13
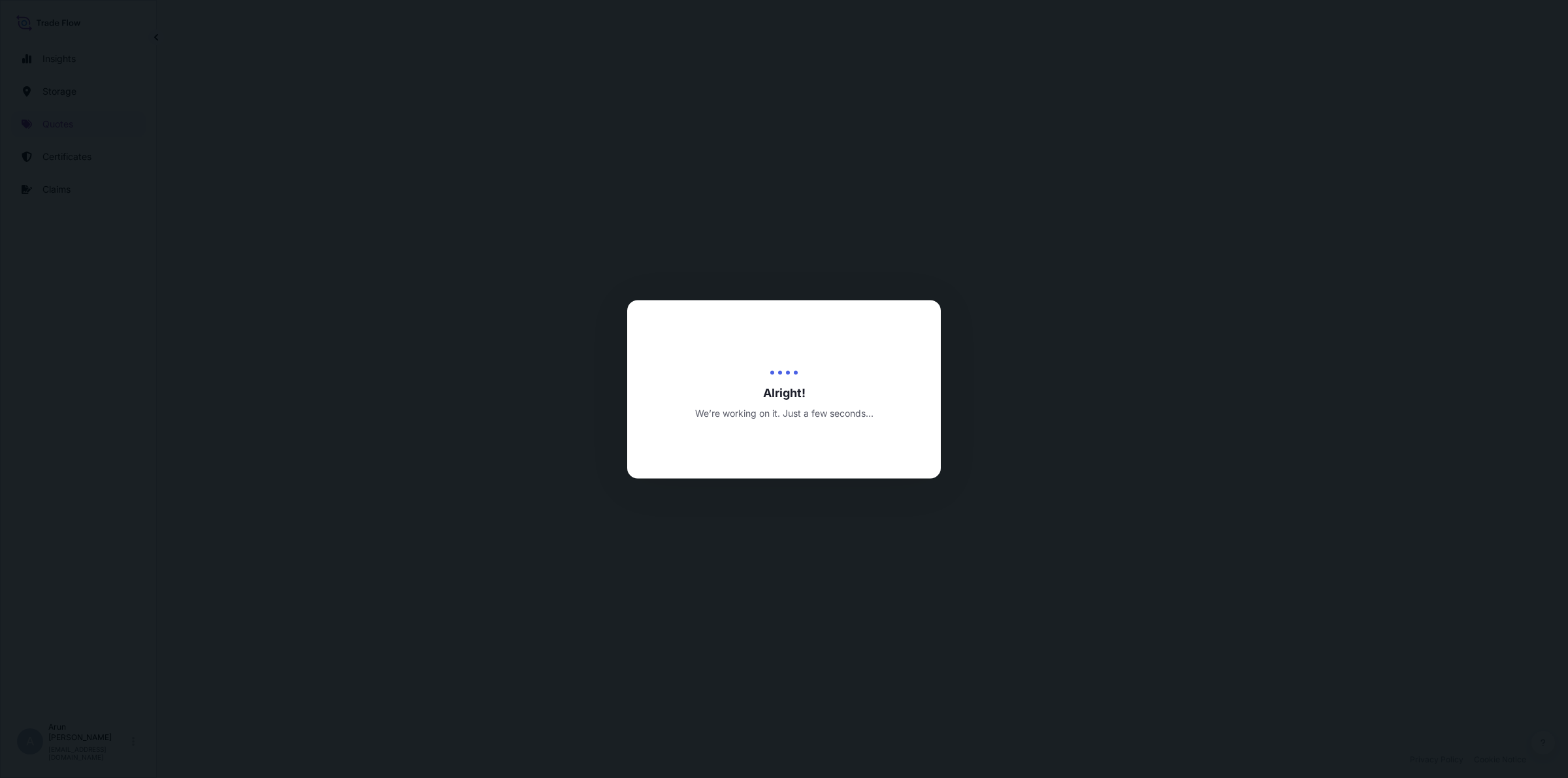
select select "Inland"
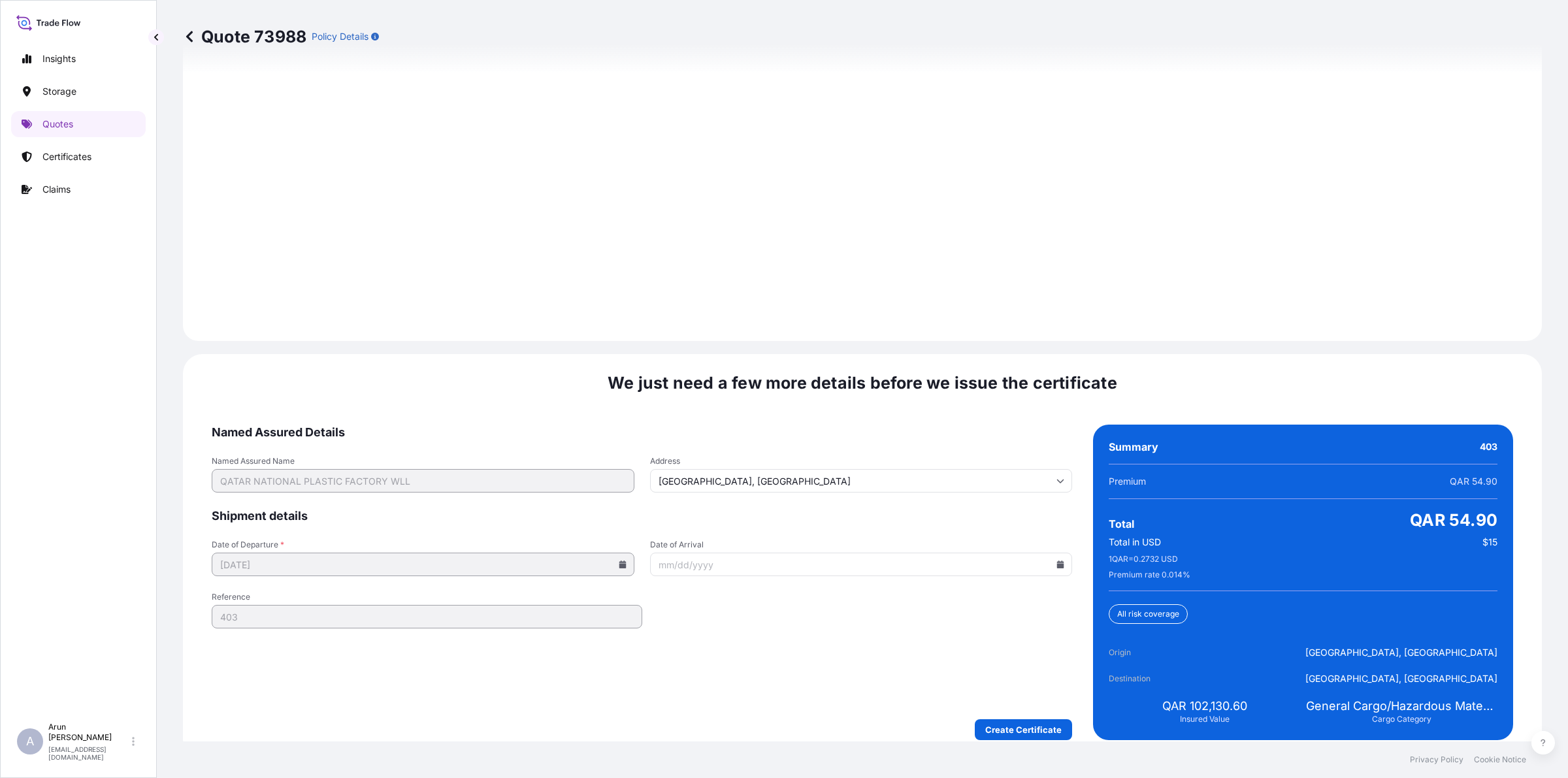
scroll to position [1763, 0]
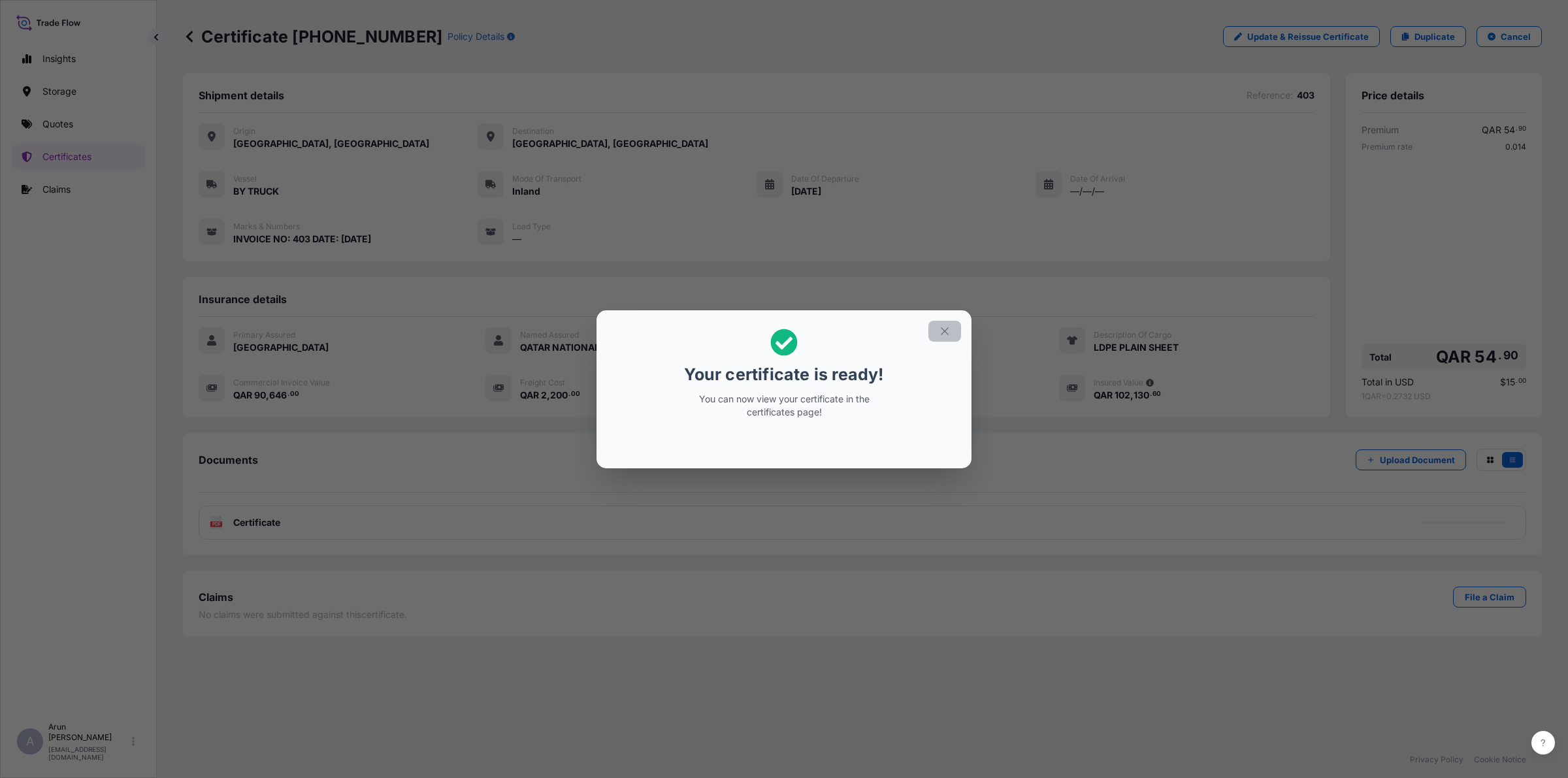
click at [949, 340] on button "button" at bounding box center [944, 331] width 33 height 21
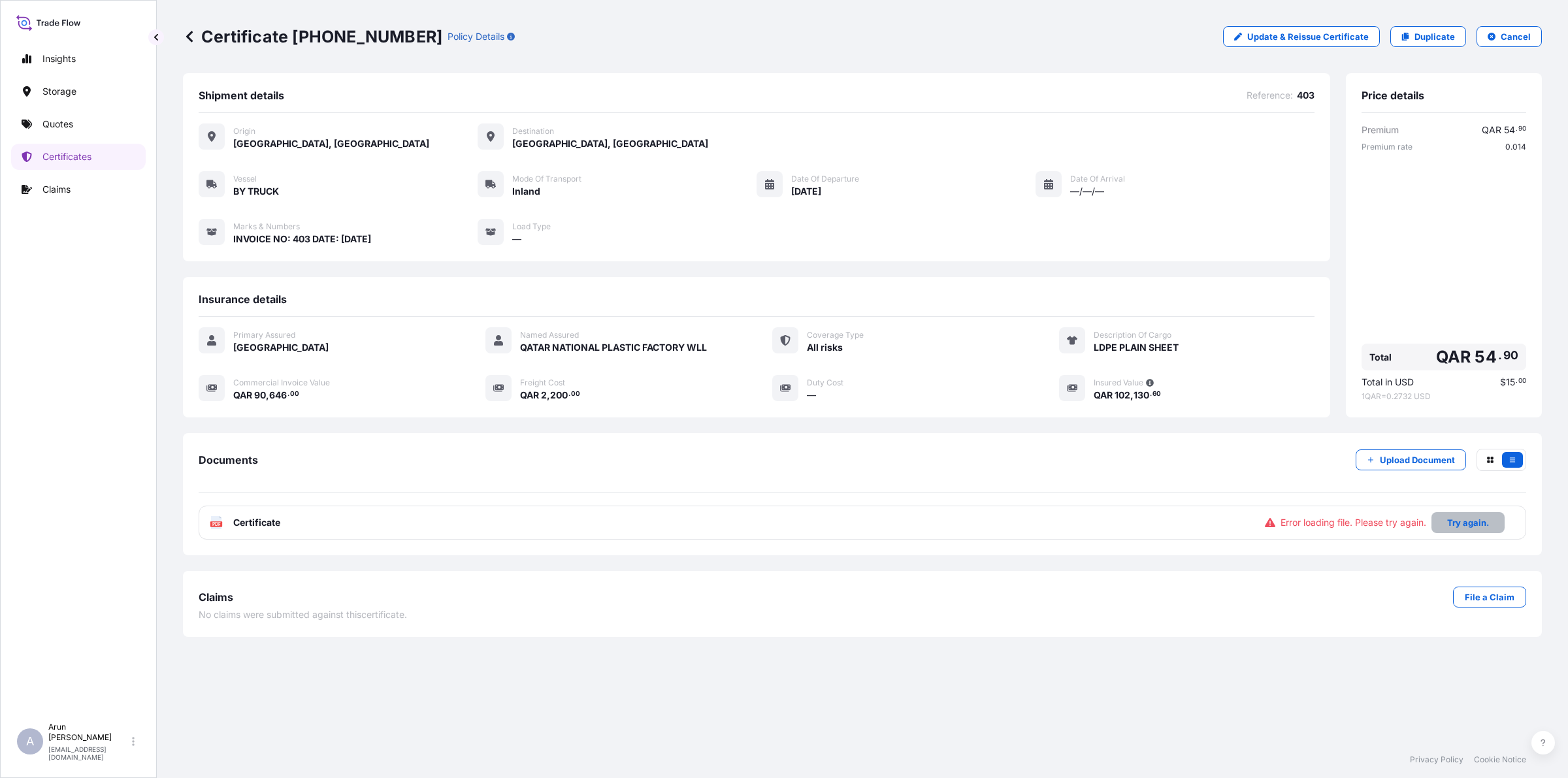
click at [1455, 526] on p "Try again." at bounding box center [1468, 522] width 42 height 13
click at [701, 507] on link "PDF Certificate [DATE]" at bounding box center [862, 522] width 1328 height 34
click at [53, 128] on p "Quotes" at bounding box center [58, 124] width 31 height 13
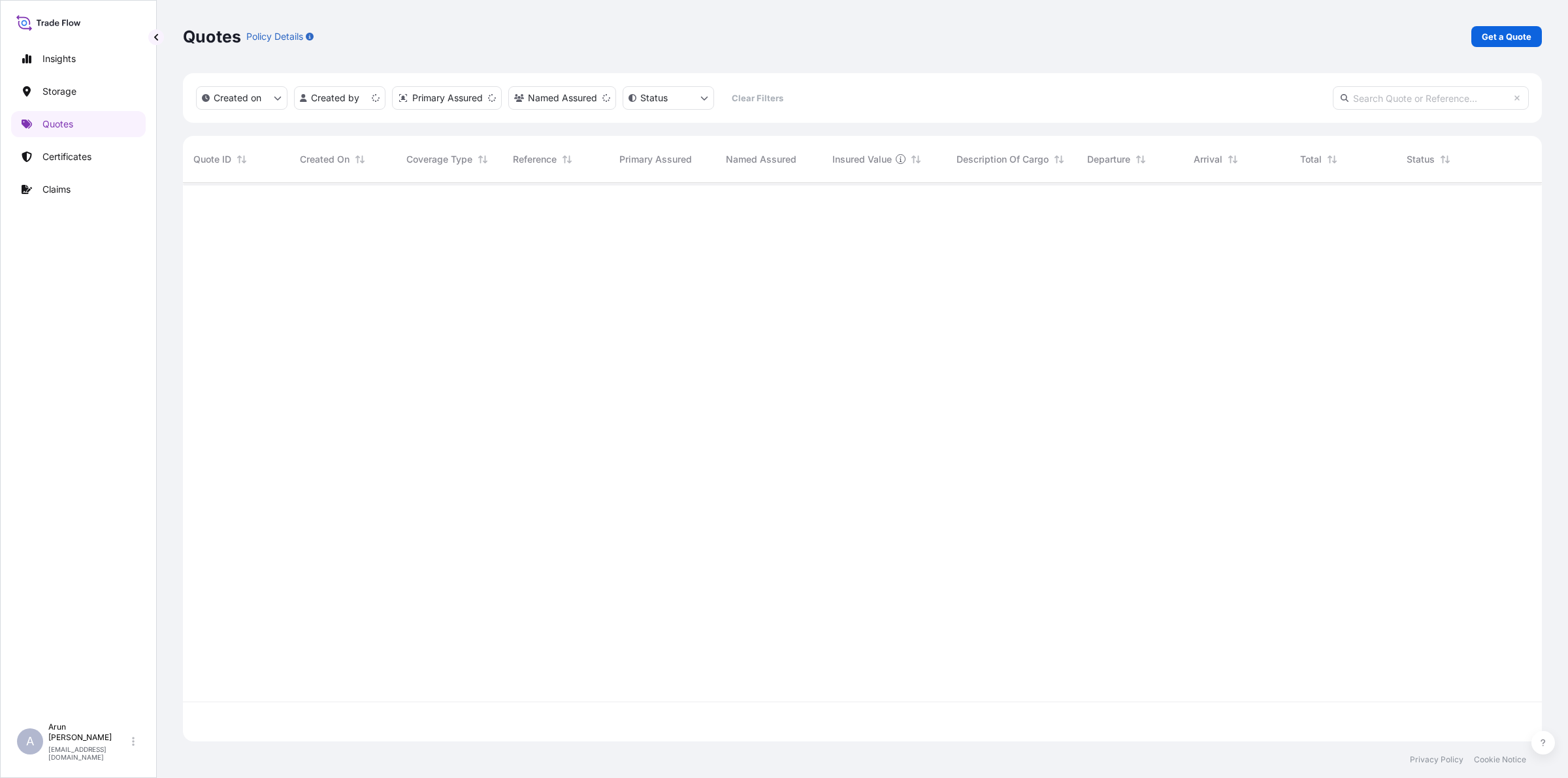
scroll to position [553, 1346]
click at [1510, 24] on div "Quotes Policy Details Get a Quote" at bounding box center [862, 36] width 1358 height 73
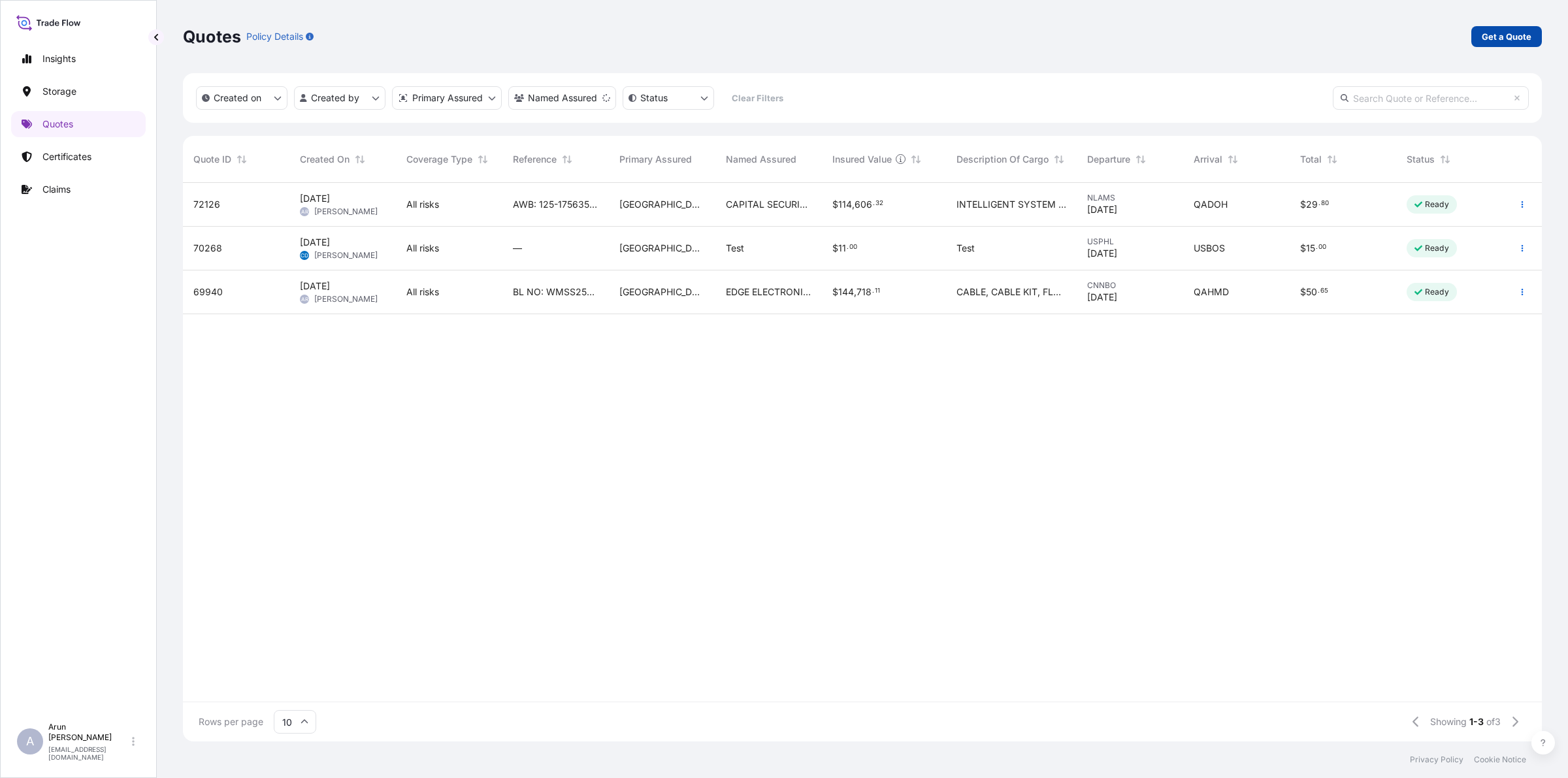
click at [1509, 34] on p "Get a Quote" at bounding box center [1506, 36] width 50 height 13
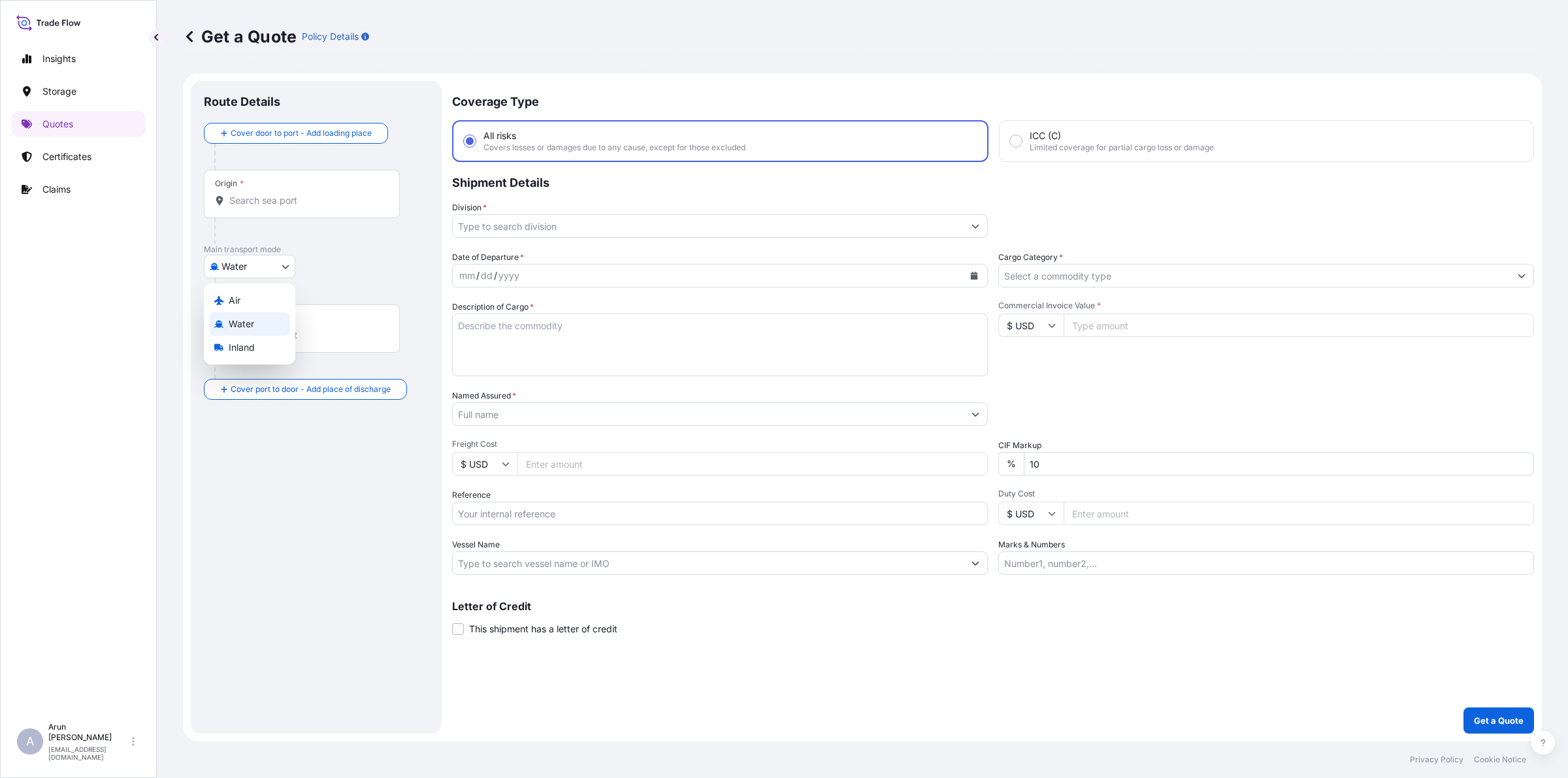
click at [288, 262] on body "Insights Storage Quotes Certificates Claims A [PERSON_NAME] [PERSON_NAME][EMAIL…" at bounding box center [784, 389] width 1568 height 778
click at [239, 342] on span "Inland" at bounding box center [241, 347] width 26 height 13
select select "Inland"
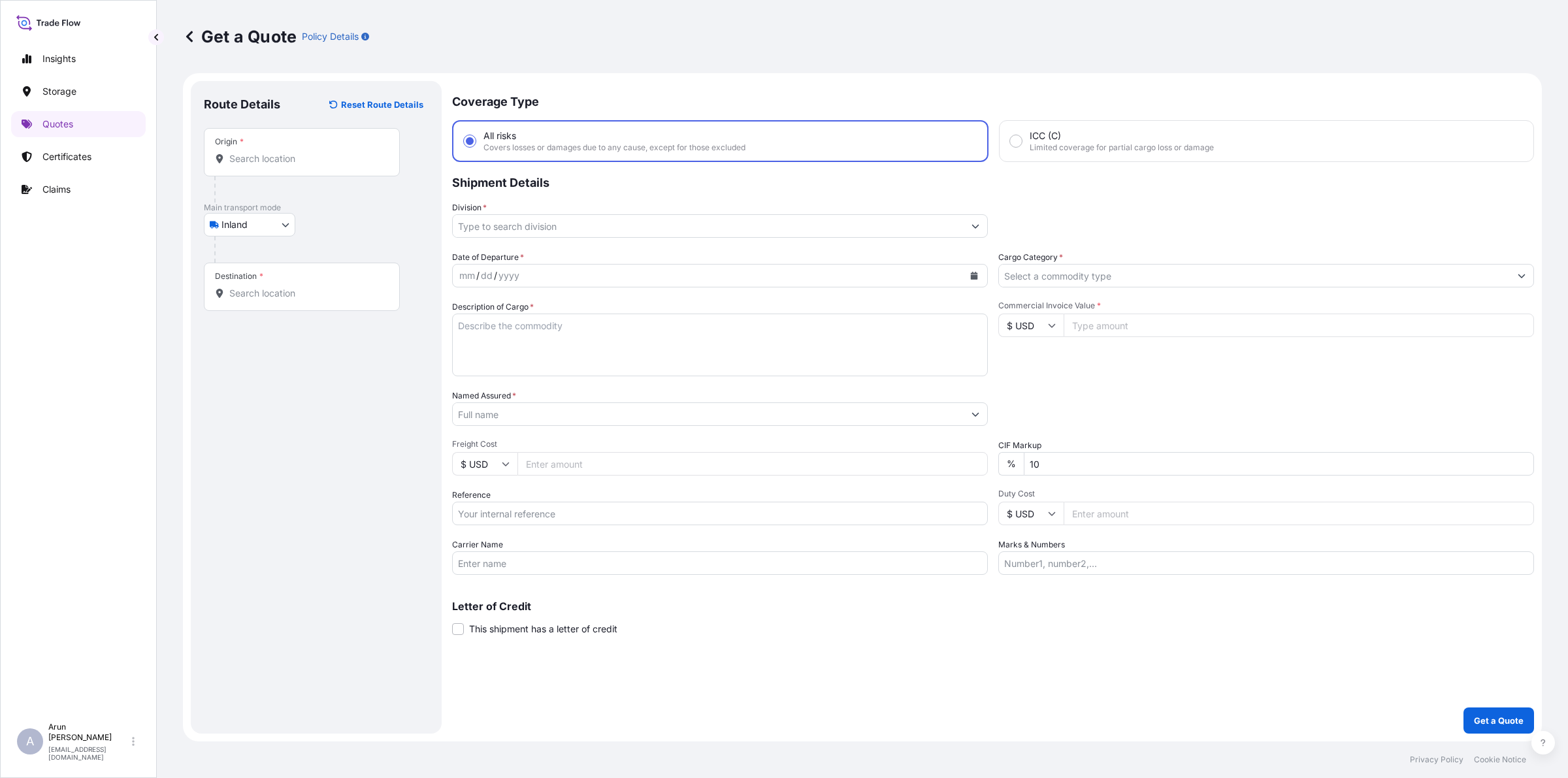
click at [240, 149] on div "Origin *" at bounding box center [302, 152] width 196 height 48
click at [240, 152] on input "Origin *" at bounding box center [306, 158] width 154 height 13
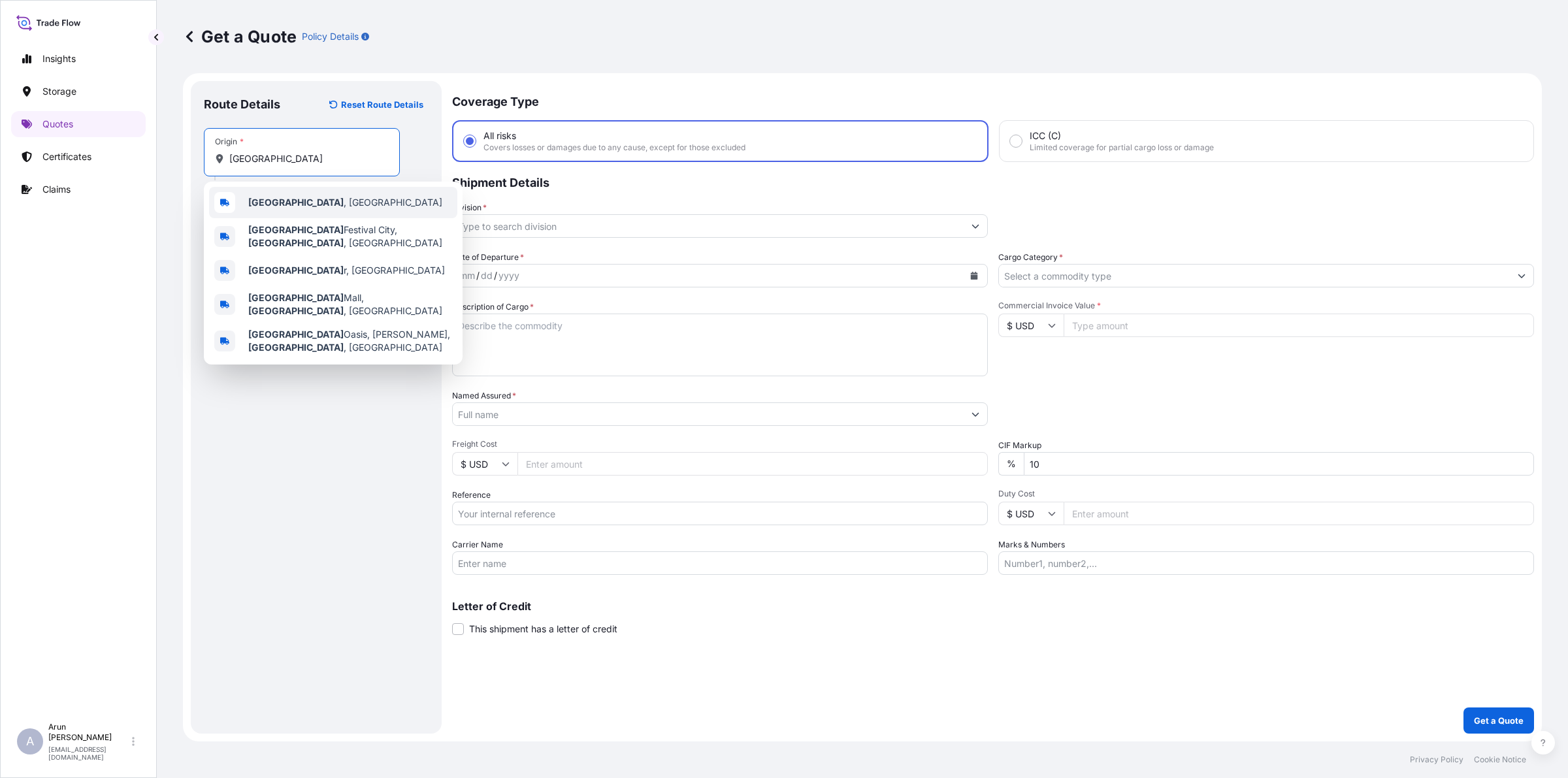
click at [261, 204] on b "[GEOGRAPHIC_DATA]" at bounding box center [296, 202] width 95 height 11
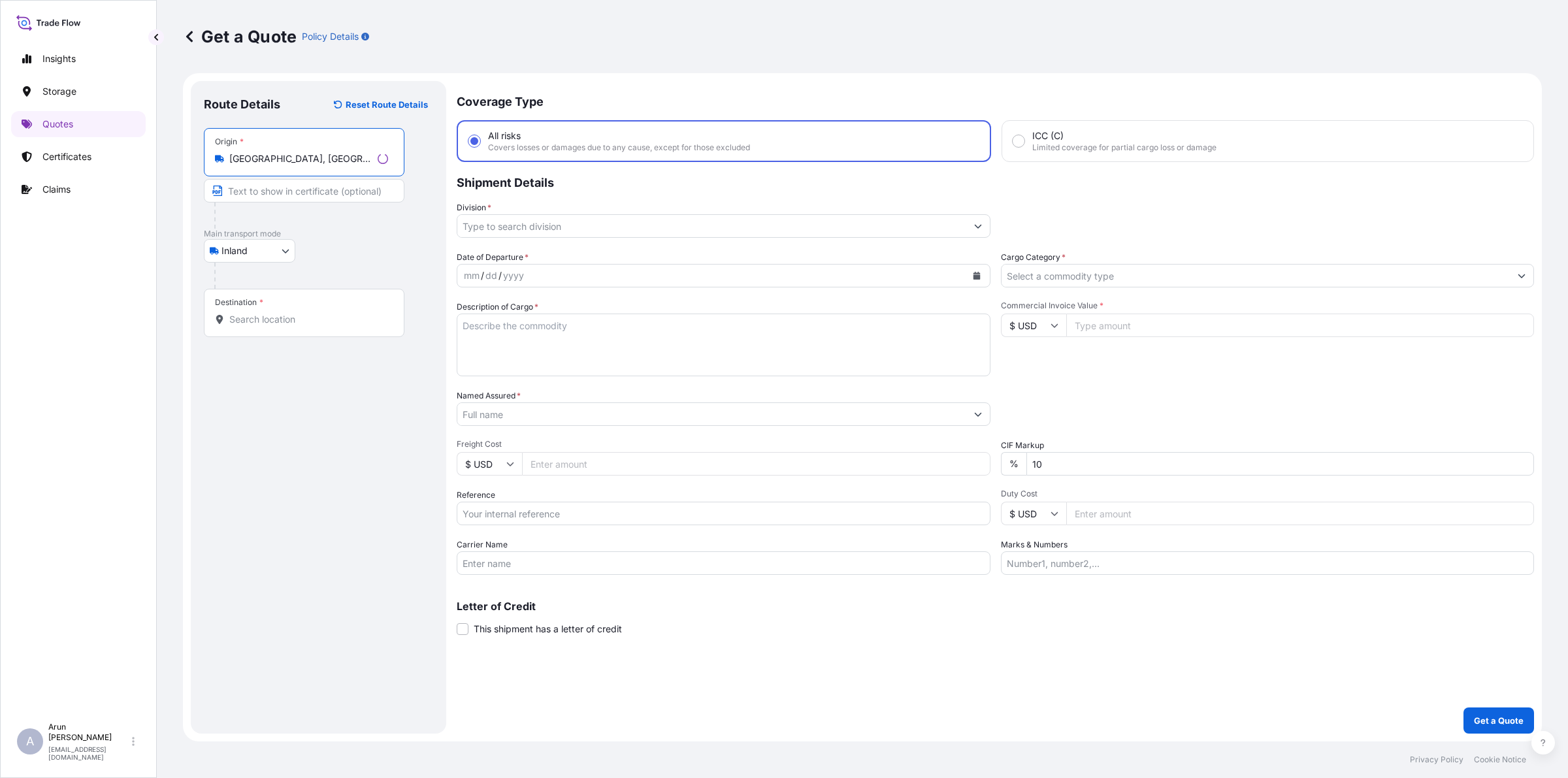
type input "[GEOGRAPHIC_DATA], [GEOGRAPHIC_DATA]"
click at [271, 191] on input "Text to appear on certificate" at bounding box center [304, 191] width 201 height 23
type input "QATAR NATIONAL PLASTIC FACTORY W.L.L, [GEOGRAPHIC_DATA], [GEOGRAPHIC_DATA]"
click at [242, 333] on div "Destination *" at bounding box center [302, 313] width 196 height 48
click at [242, 326] on input "Destination *" at bounding box center [306, 319] width 154 height 13
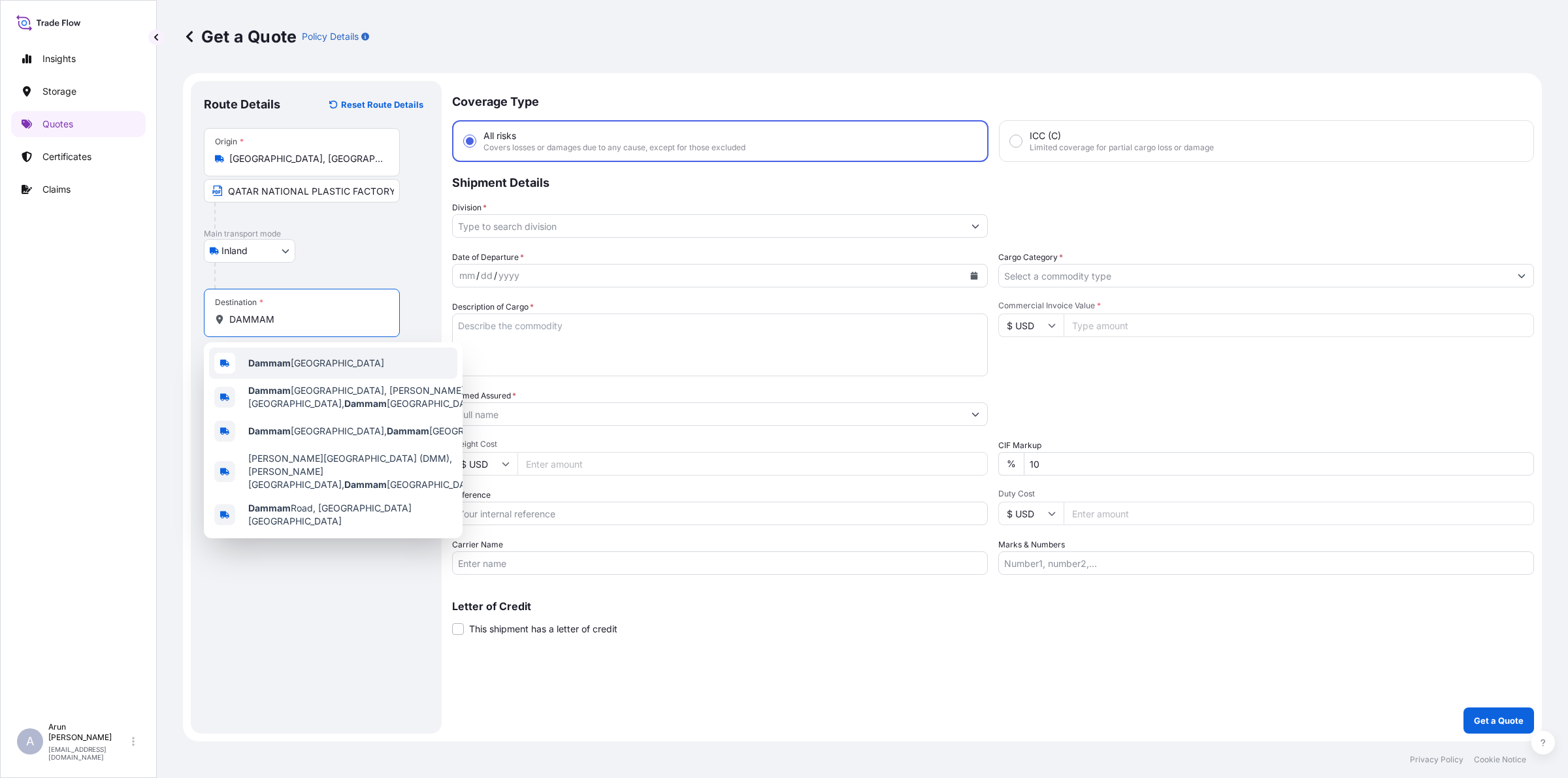
click at [279, 367] on b "Dammam" at bounding box center [269, 362] width 42 height 11
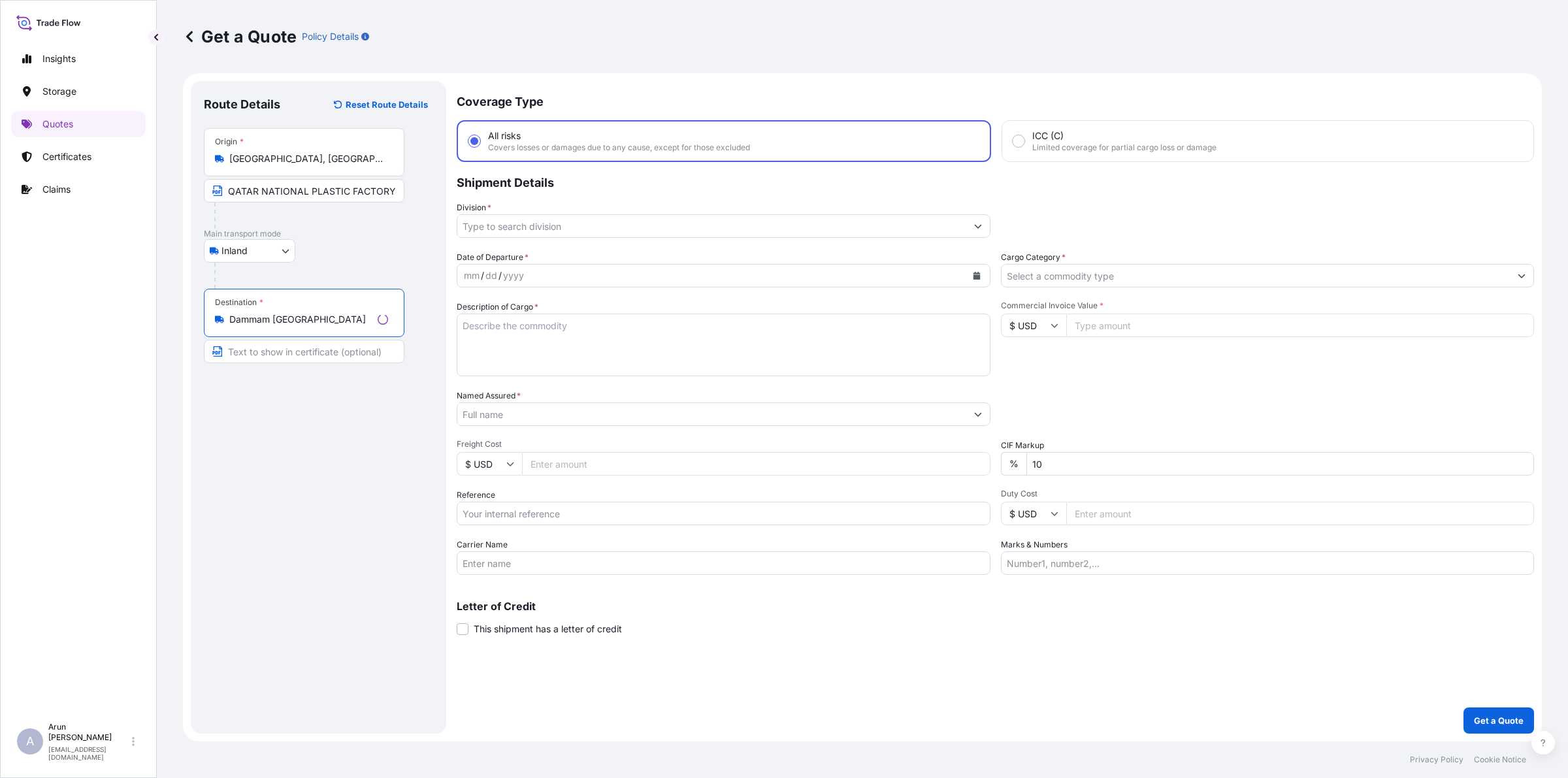
type input "Dammam [GEOGRAPHIC_DATA]"
click at [286, 356] on input "Text to appear on certificate" at bounding box center [304, 351] width 201 height 23
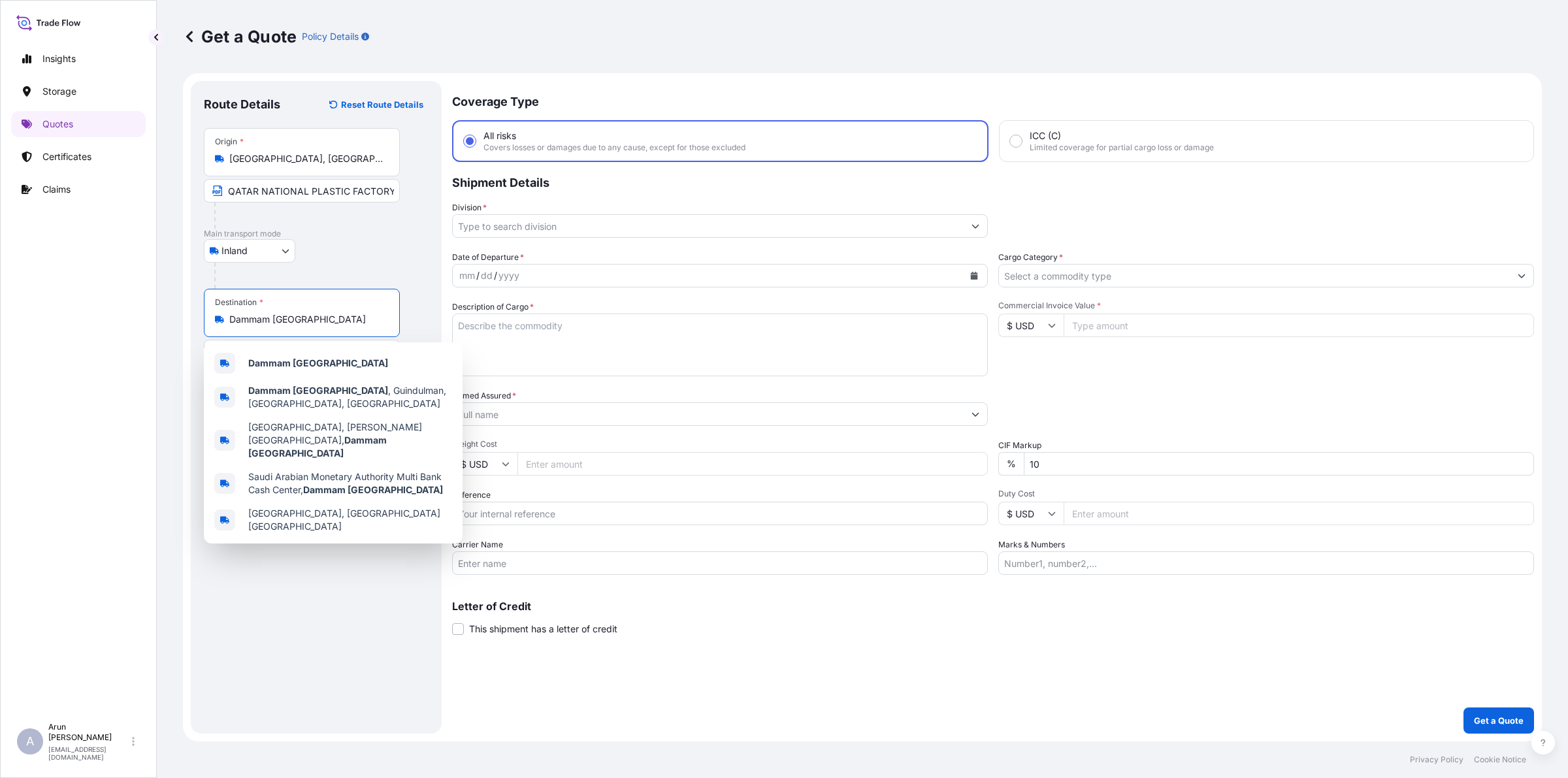
drag, startPoint x: 341, startPoint y: 322, endPoint x: 177, endPoint y: 346, distance: 165.7
click at [177, 346] on div "Get a Quote Policy Details Route Details Reset Route Details Place of loading R…" at bounding box center [862, 371] width 1411 height 741
click at [276, 357] on b "Dammam [GEOGRAPHIC_DATA]" at bounding box center [318, 362] width 140 height 11
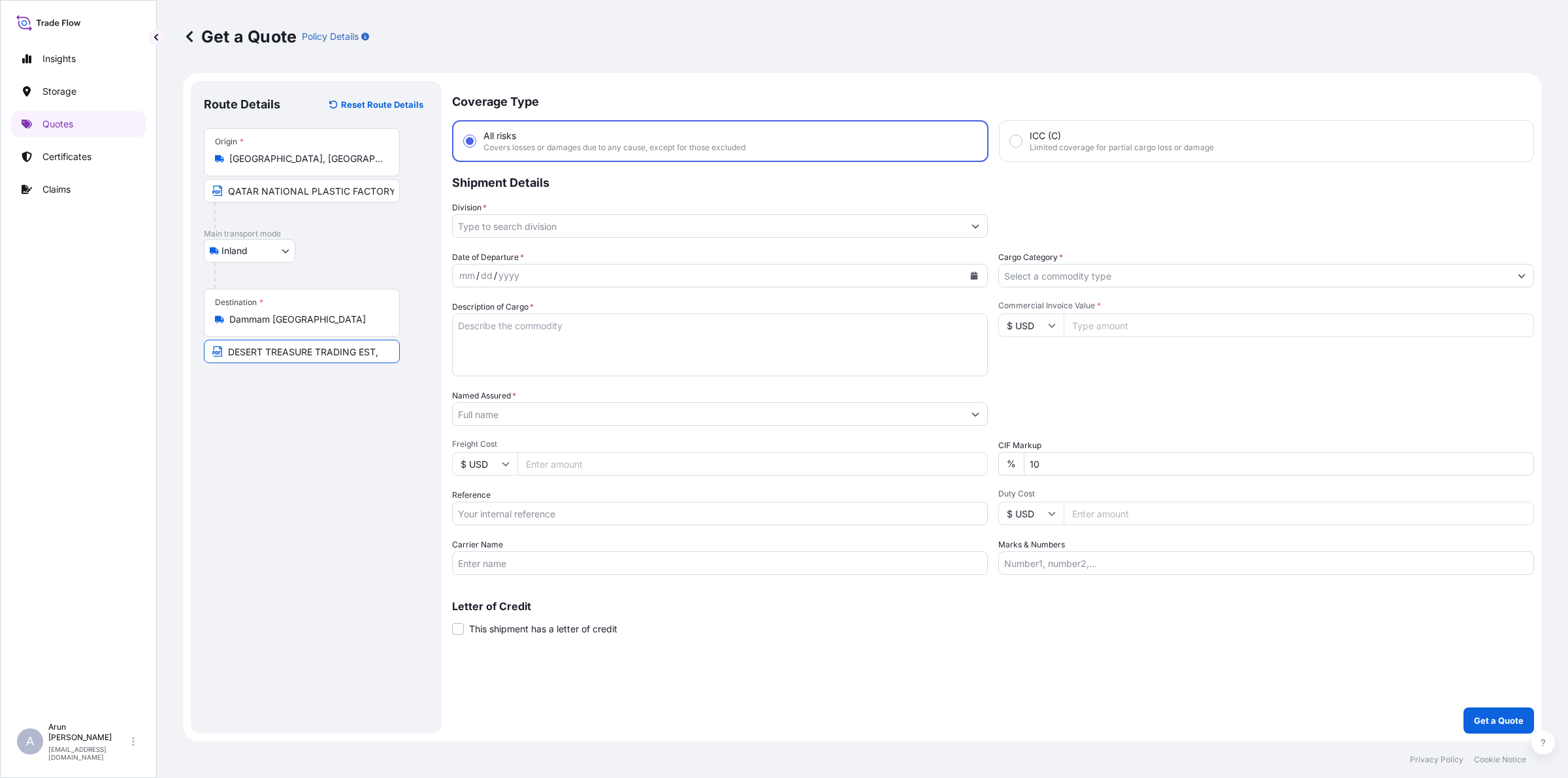
click at [387, 349] on input "DESERT TREASURE TRADING EST," at bounding box center [302, 351] width 196 height 23
paste input "Dammam [GEOGRAPHIC_DATA]"
type input "DESERT TREASURE TRADING EST, [GEOGRAPHIC_DATA] [GEOGRAPHIC_DATA]"
click at [349, 324] on input "Dammam [GEOGRAPHIC_DATA]" at bounding box center [306, 319] width 154 height 13
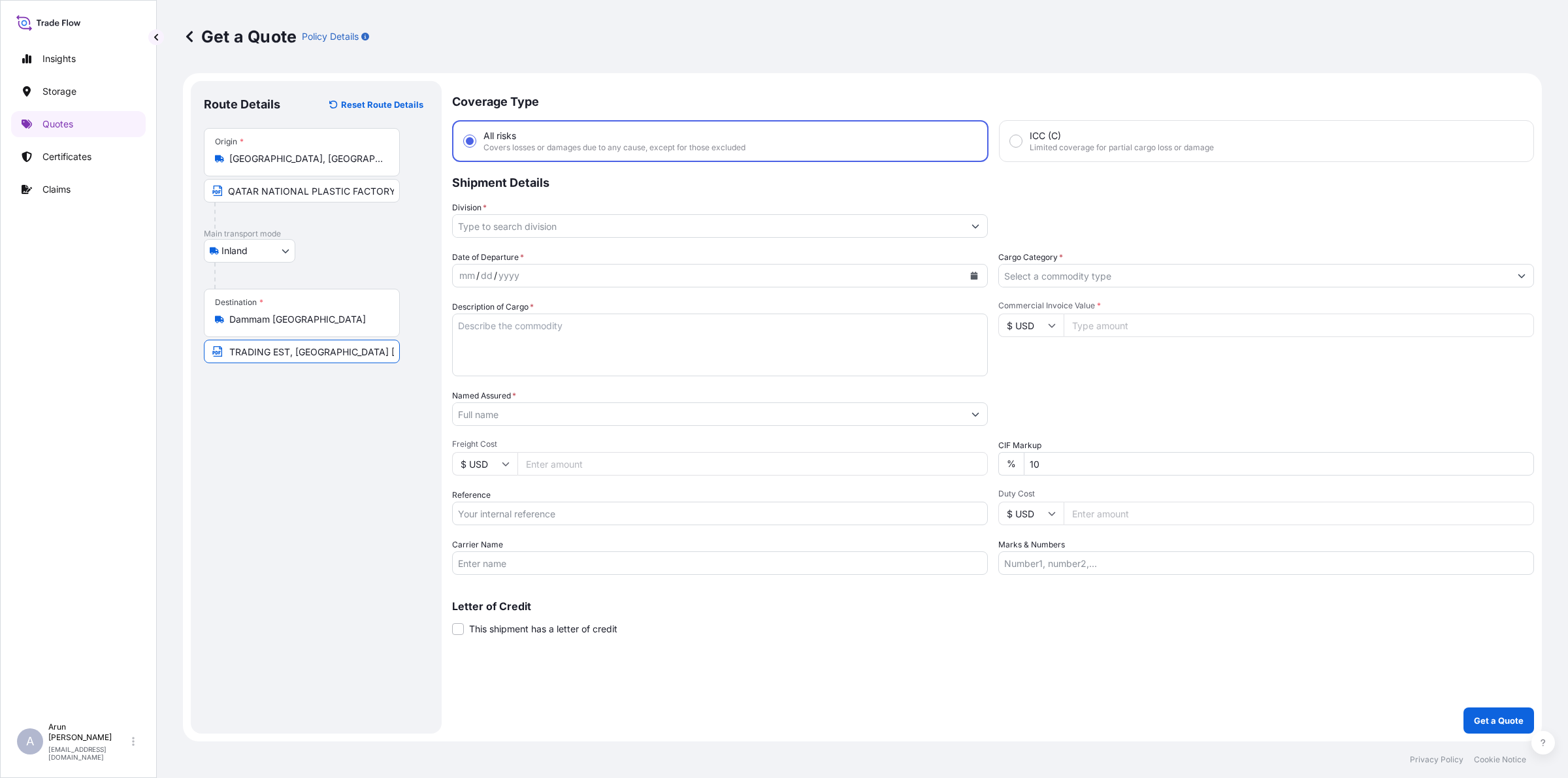
scroll to position [0, 0]
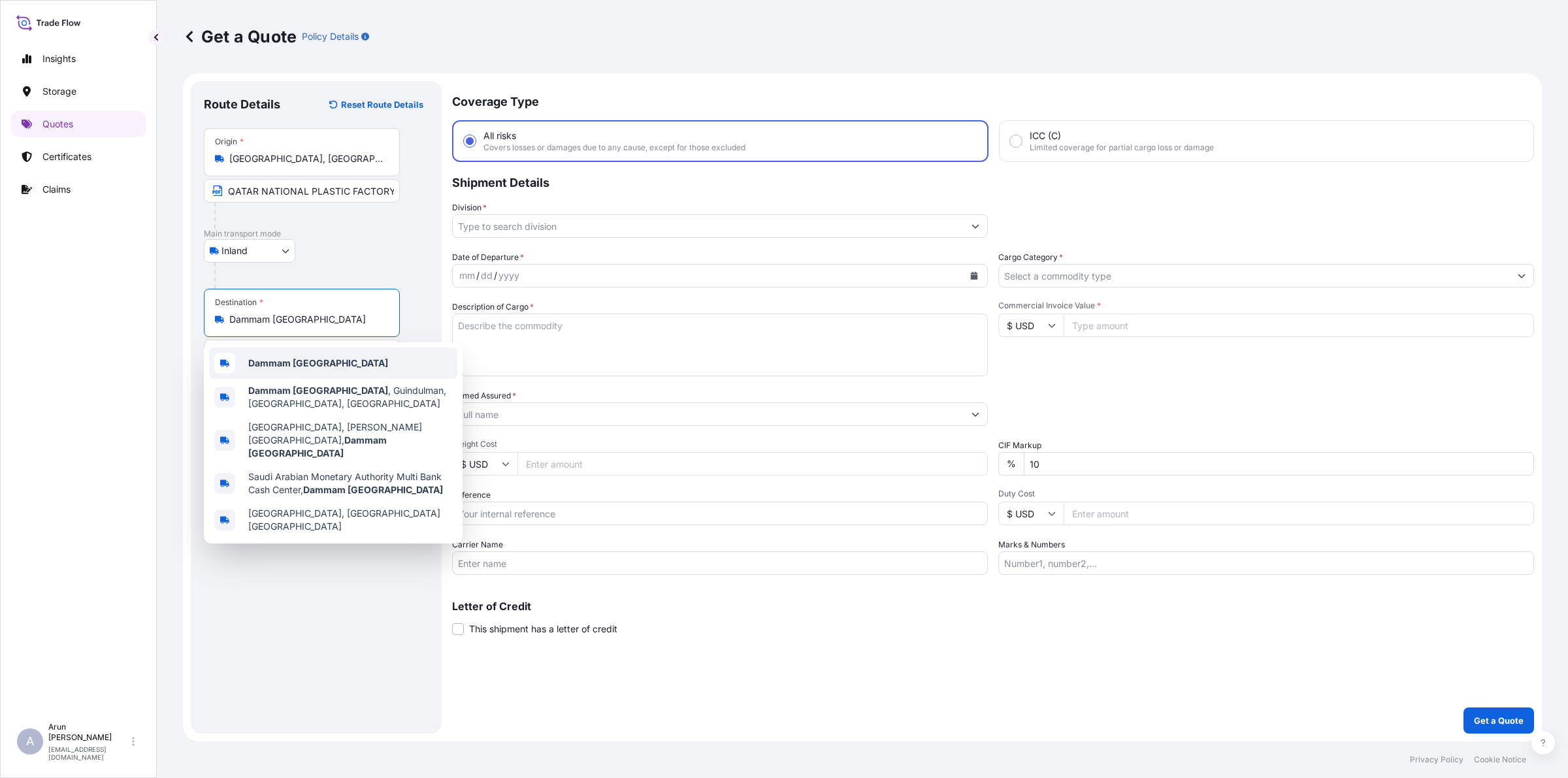
click at [316, 358] on b "Dammam [GEOGRAPHIC_DATA]" at bounding box center [318, 362] width 140 height 11
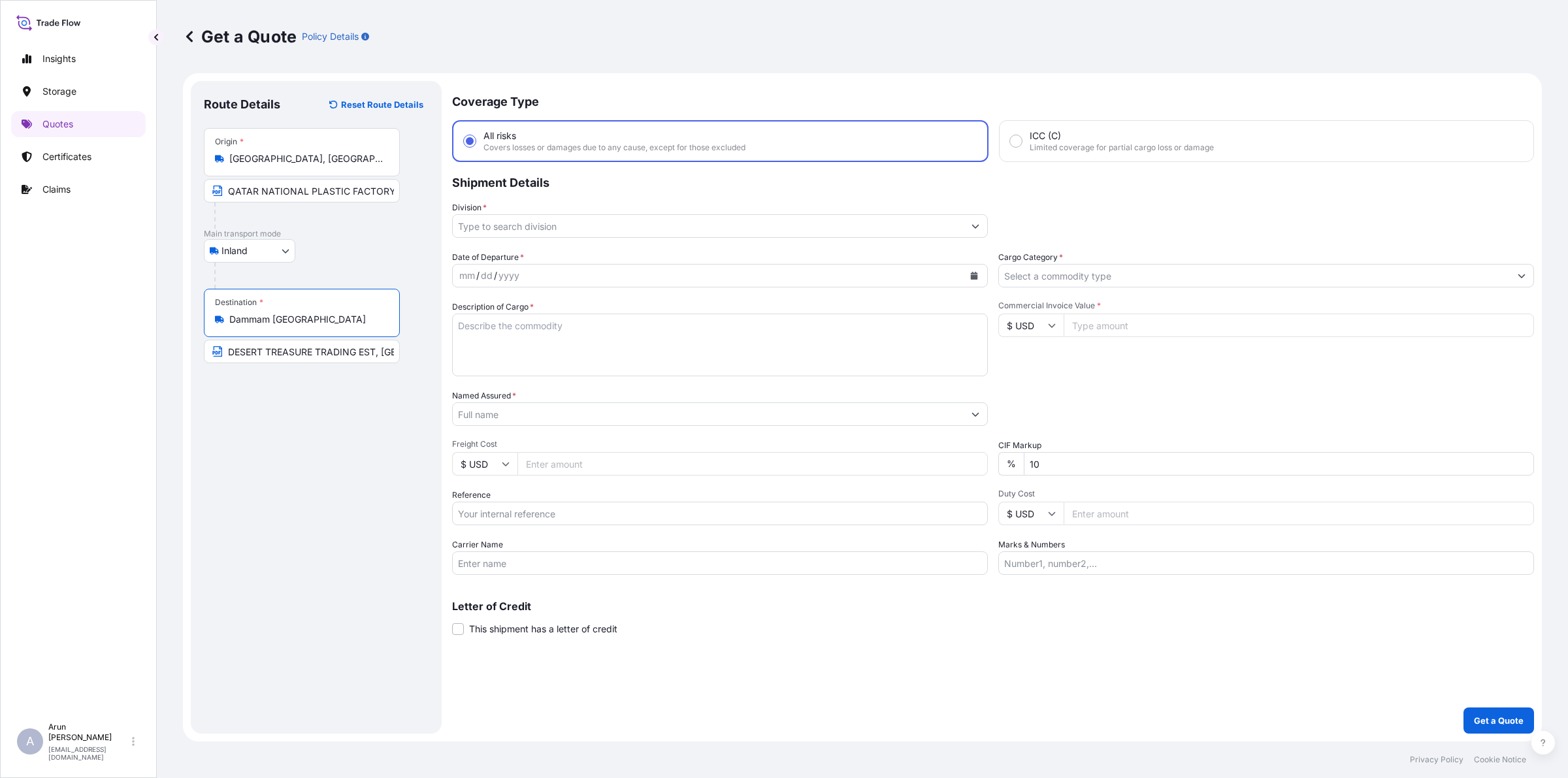
click at [692, 203] on div "Division *" at bounding box center [720, 220] width 536 height 36
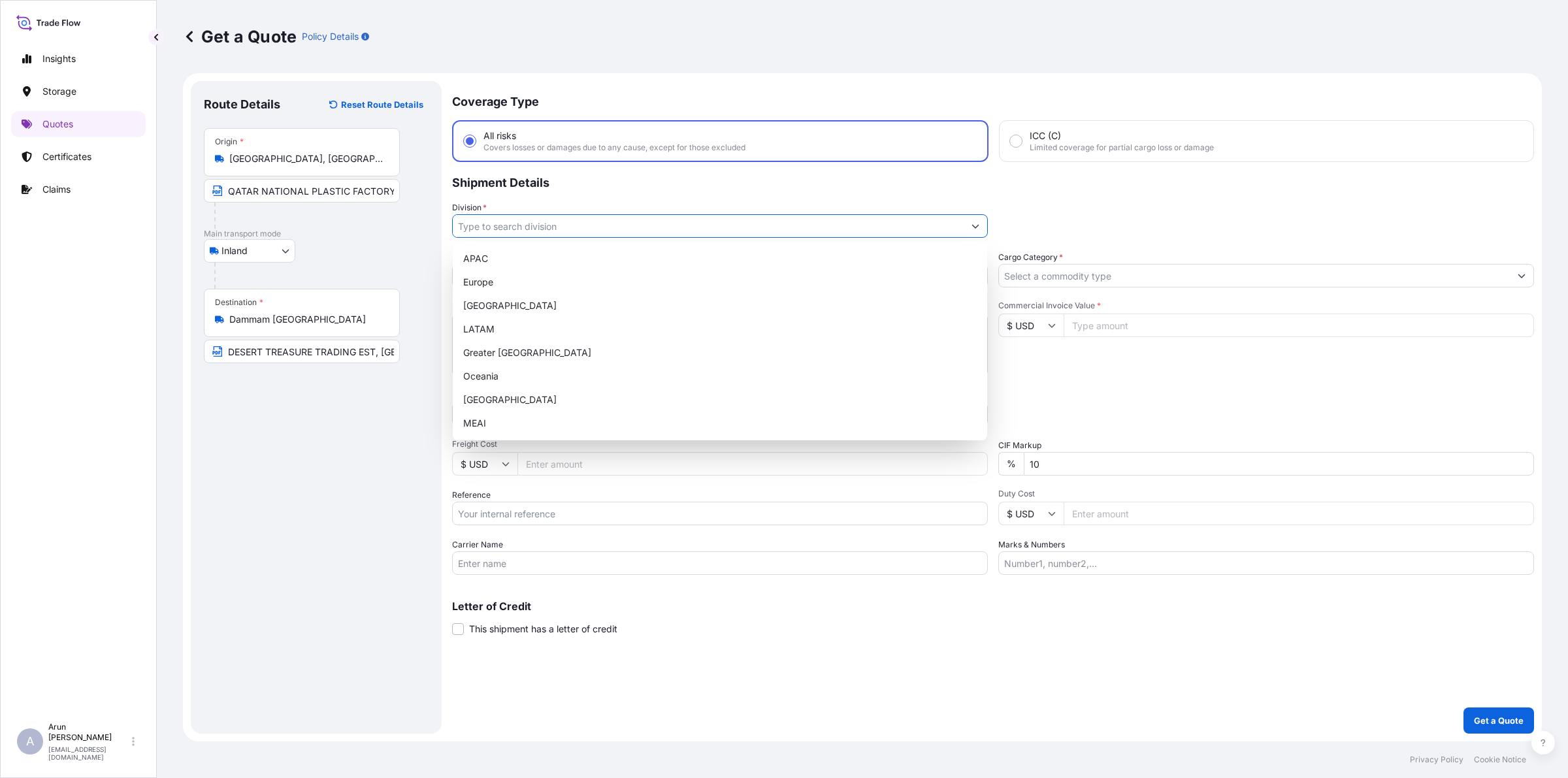
click at [683, 219] on input "Division *" at bounding box center [708, 226] width 511 height 23
click at [497, 420] on div "MEAI" at bounding box center [720, 423] width 524 height 23
type input "MEAI"
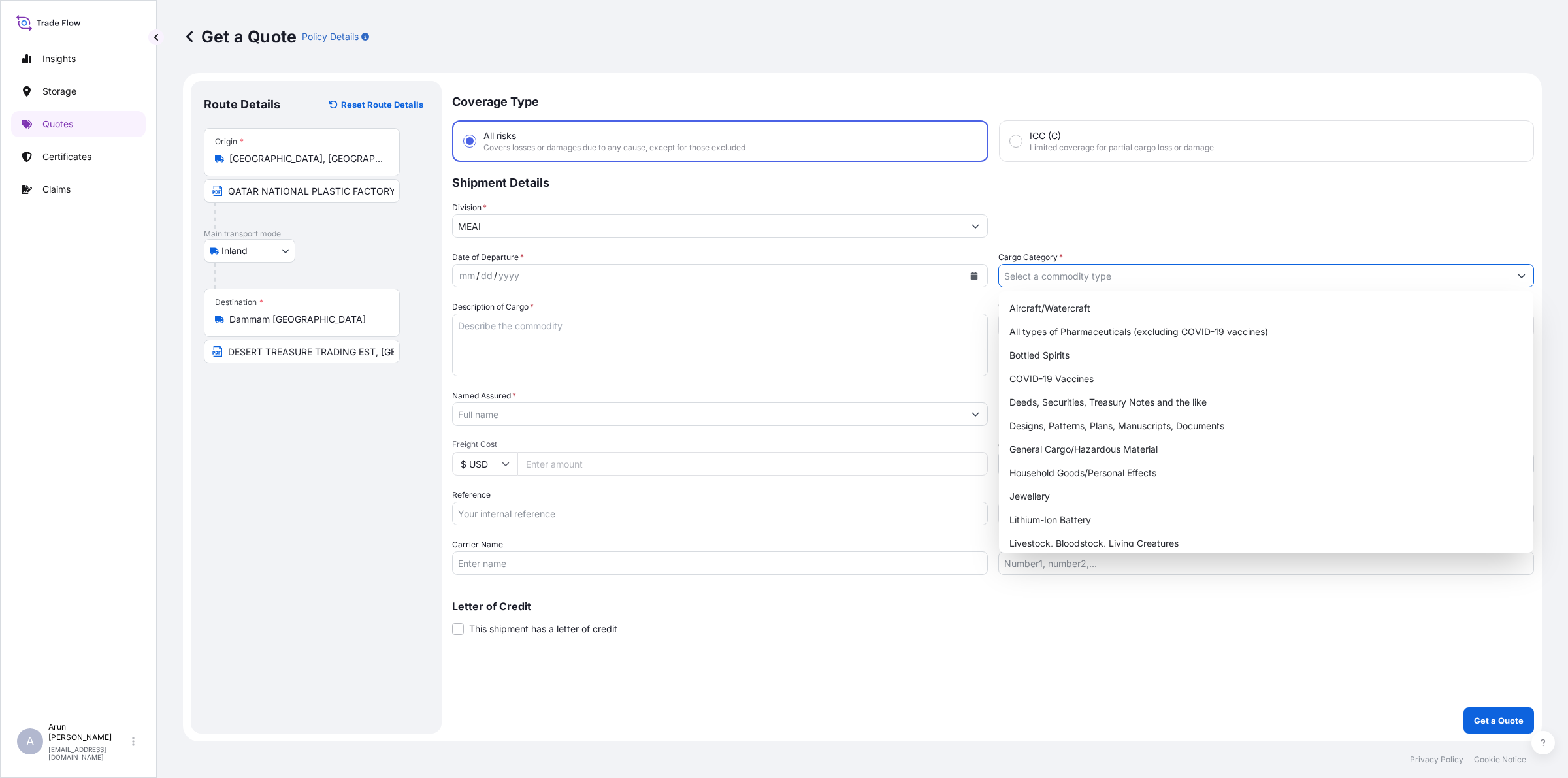
click at [1134, 271] on input "Cargo Category *" at bounding box center [1254, 275] width 511 height 23
click at [1079, 442] on div "General Cargo/Hazardous Material" at bounding box center [1266, 449] width 524 height 23
type input "General Cargo/Hazardous Material"
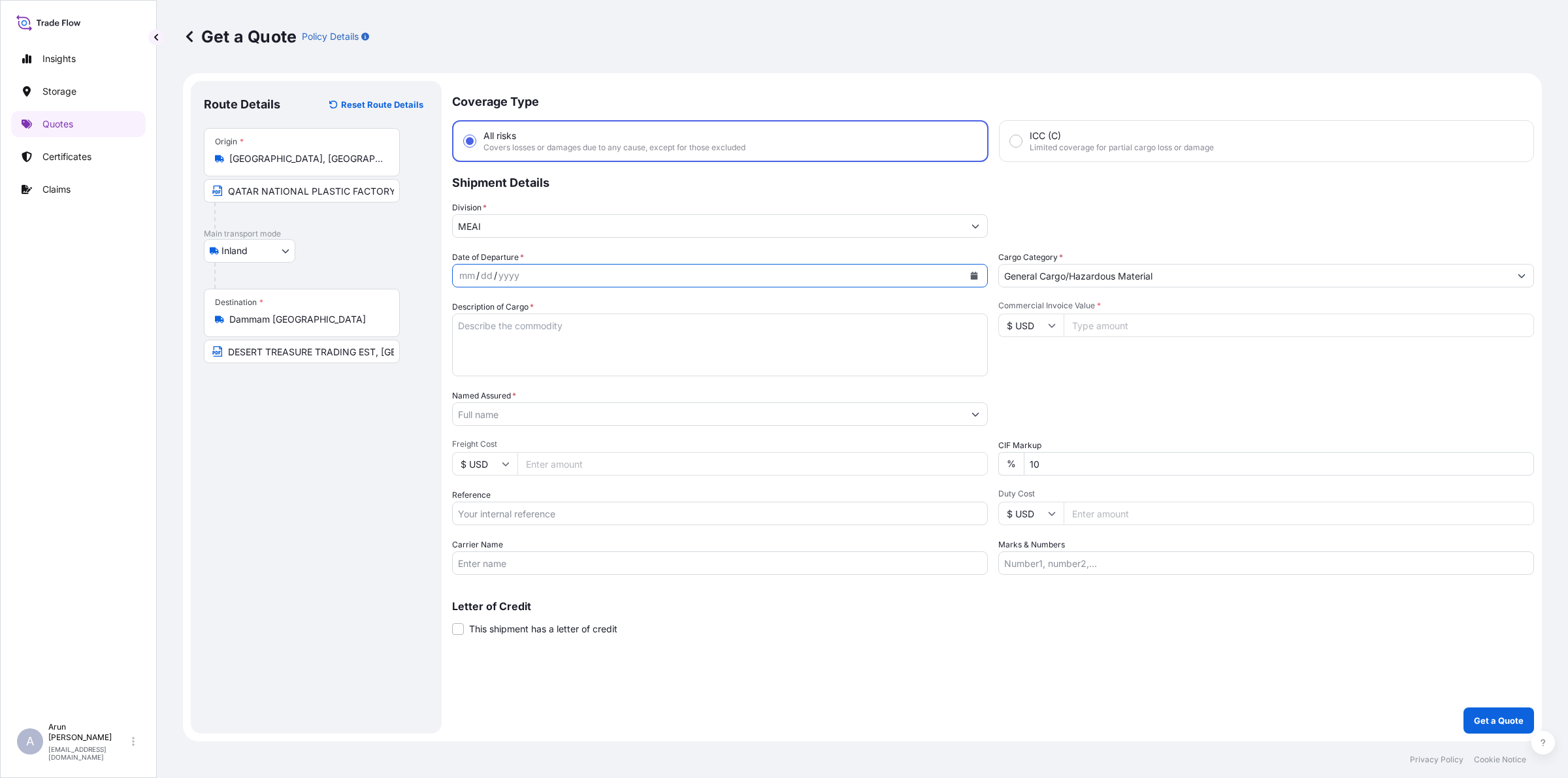
click at [978, 273] on button "Calendar" at bounding box center [974, 275] width 21 height 21
click at [552, 389] on div "8" at bounding box center [549, 384] width 24 height 23
drag, startPoint x: 549, startPoint y: 348, endPoint x: 547, endPoint y: 336, distance: 12.2
click at [549, 348] on textarea "Description of Cargo *" at bounding box center [720, 344] width 536 height 62
type textarea "LDPE PLAIN SHEET"
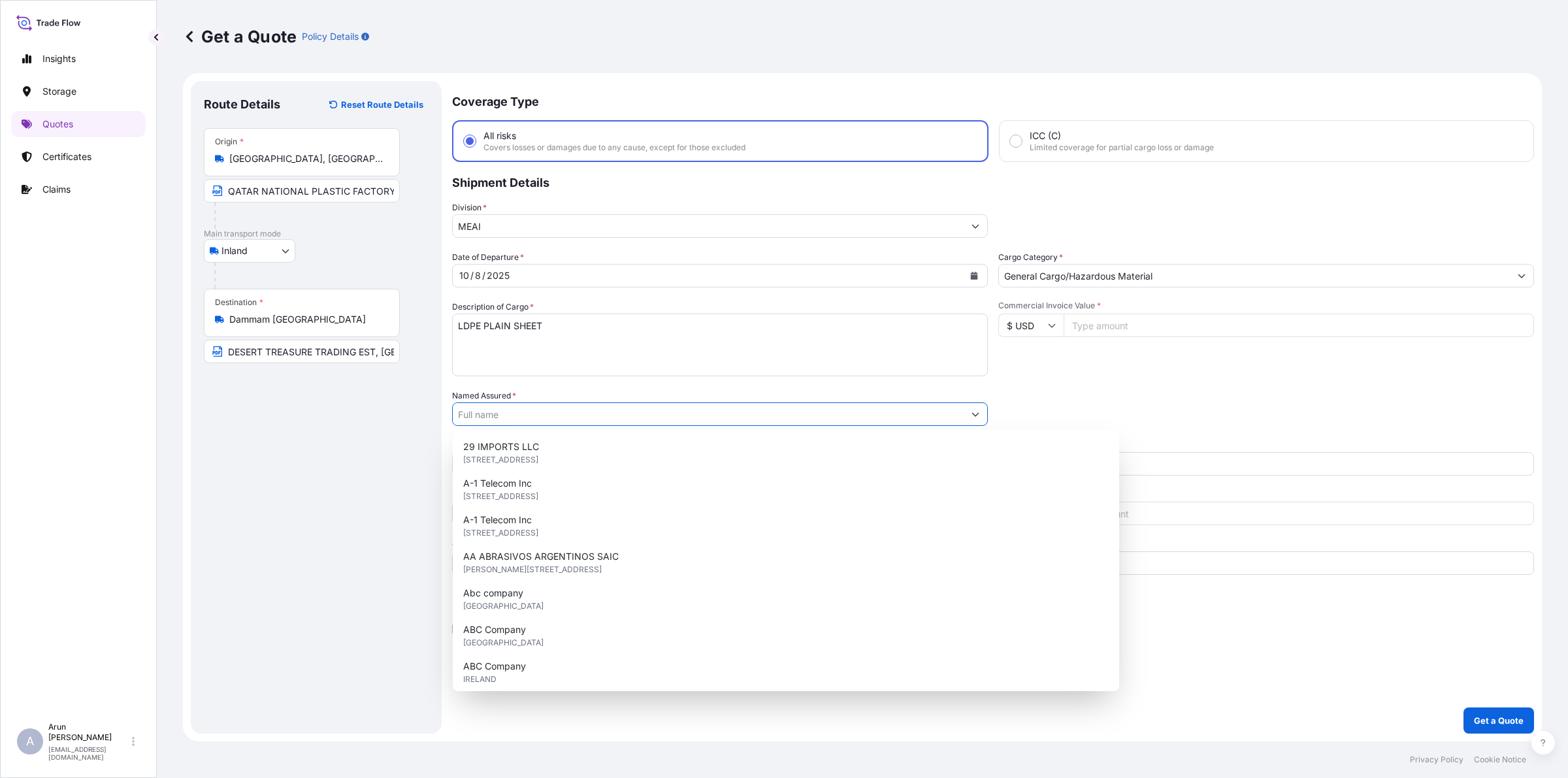
click at [471, 414] on input "Named Assured *" at bounding box center [708, 414] width 511 height 23
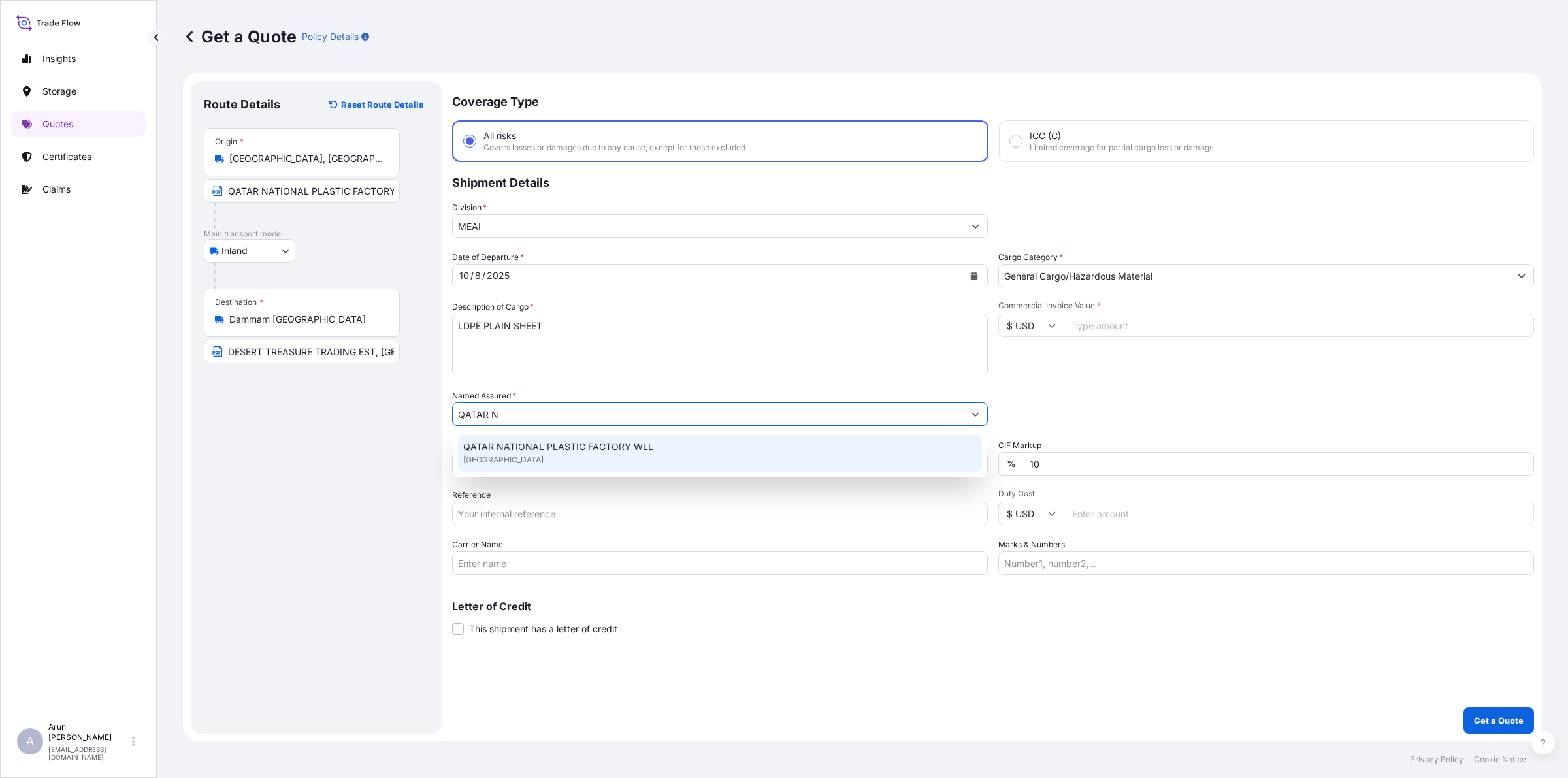
click at [508, 457] on span "[GEOGRAPHIC_DATA]" at bounding box center [504, 459] width 81 height 13
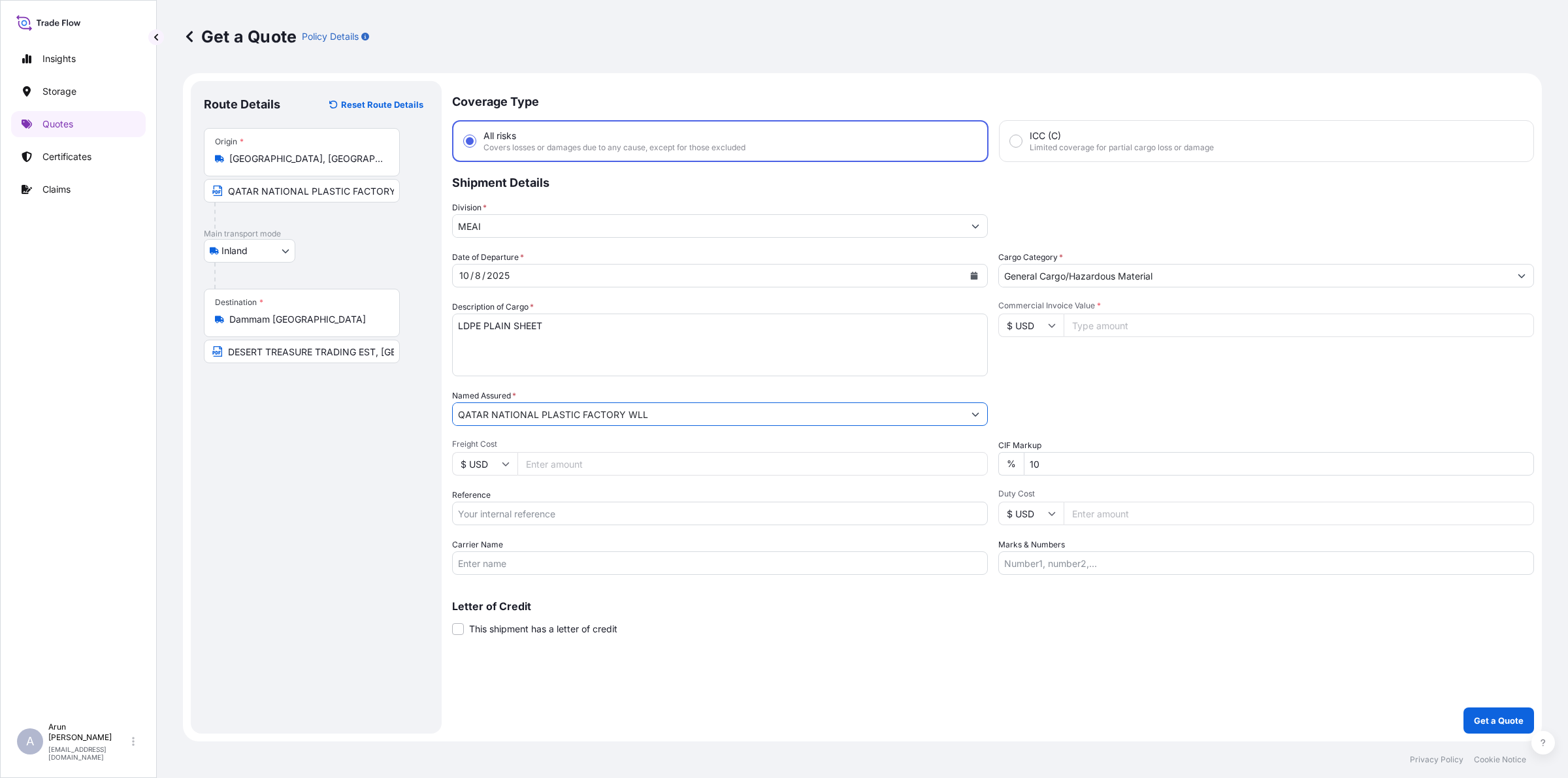
type input "QATAR NATIONAL PLASTIC FACTORY WLL"
click at [527, 458] on input "Freight Cost" at bounding box center [752, 463] width 470 height 23
type input "1600"
click at [497, 465] on input "$ USD" at bounding box center [484, 463] width 65 height 23
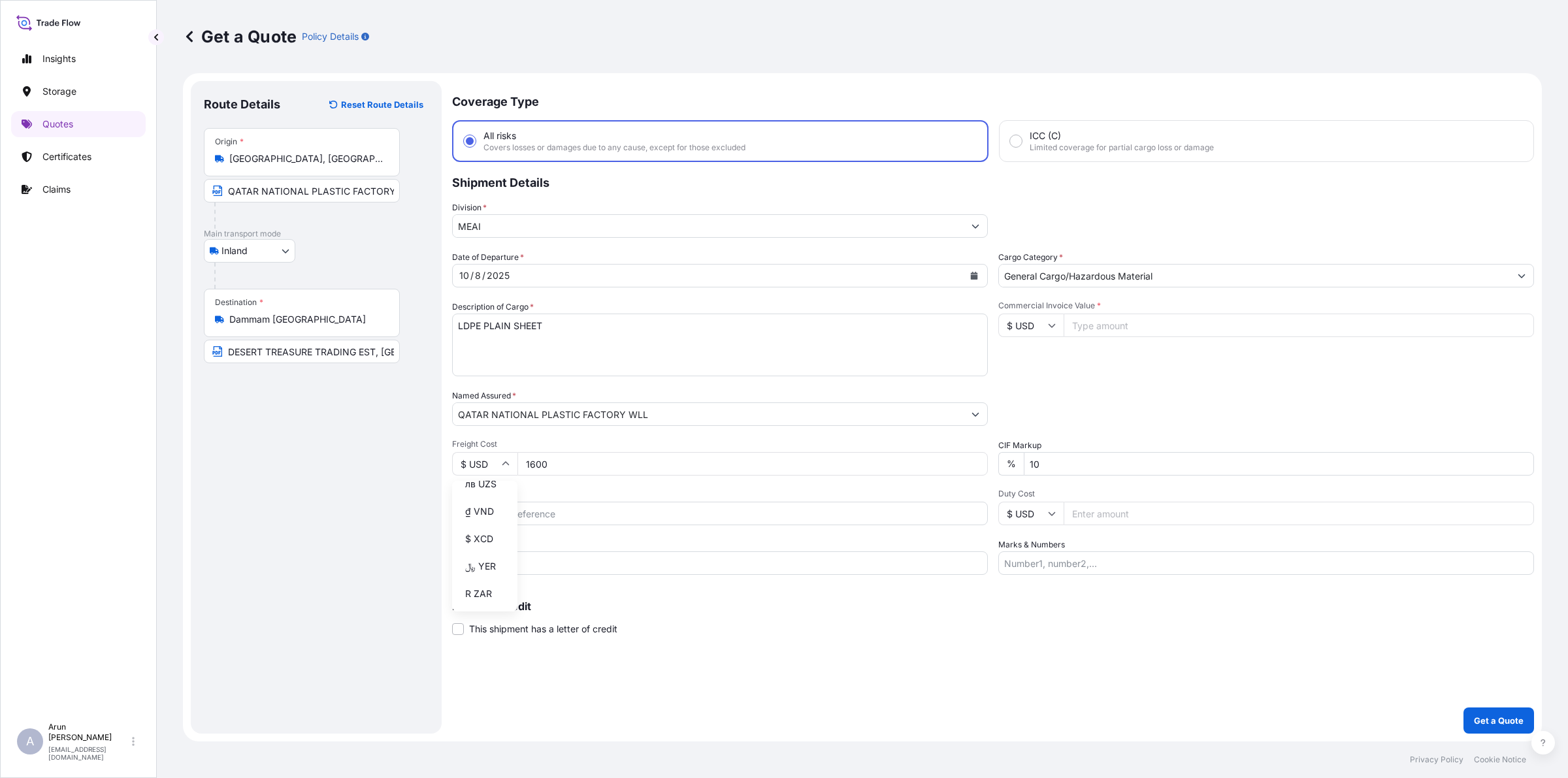
click at [481, 59] on div "﷼ QAR" at bounding box center [485, 46] width 55 height 25
type input "﷼ QAR"
click at [545, 510] on input "Reference" at bounding box center [720, 513] width 536 height 23
type input "405"
click at [517, 551] on input "Carrier Name" at bounding box center [720, 563] width 536 height 23
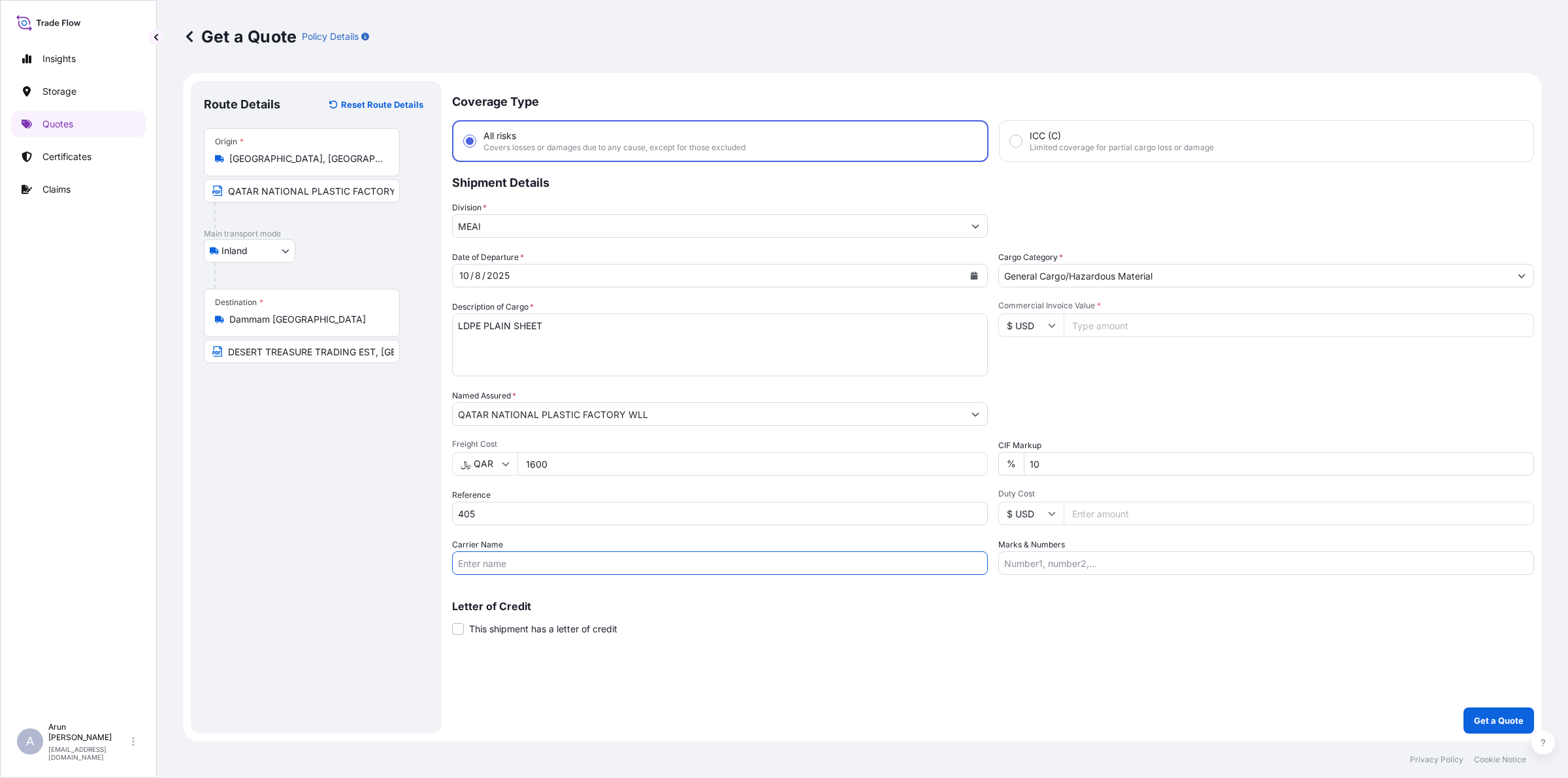
type input "BY TRUCK"
click at [1128, 322] on input "Commercial Invoice Value *" at bounding box center [1299, 325] width 470 height 23
click at [1048, 326] on icon at bounding box center [1052, 326] width 8 height 8
type input "﷼ QAR"
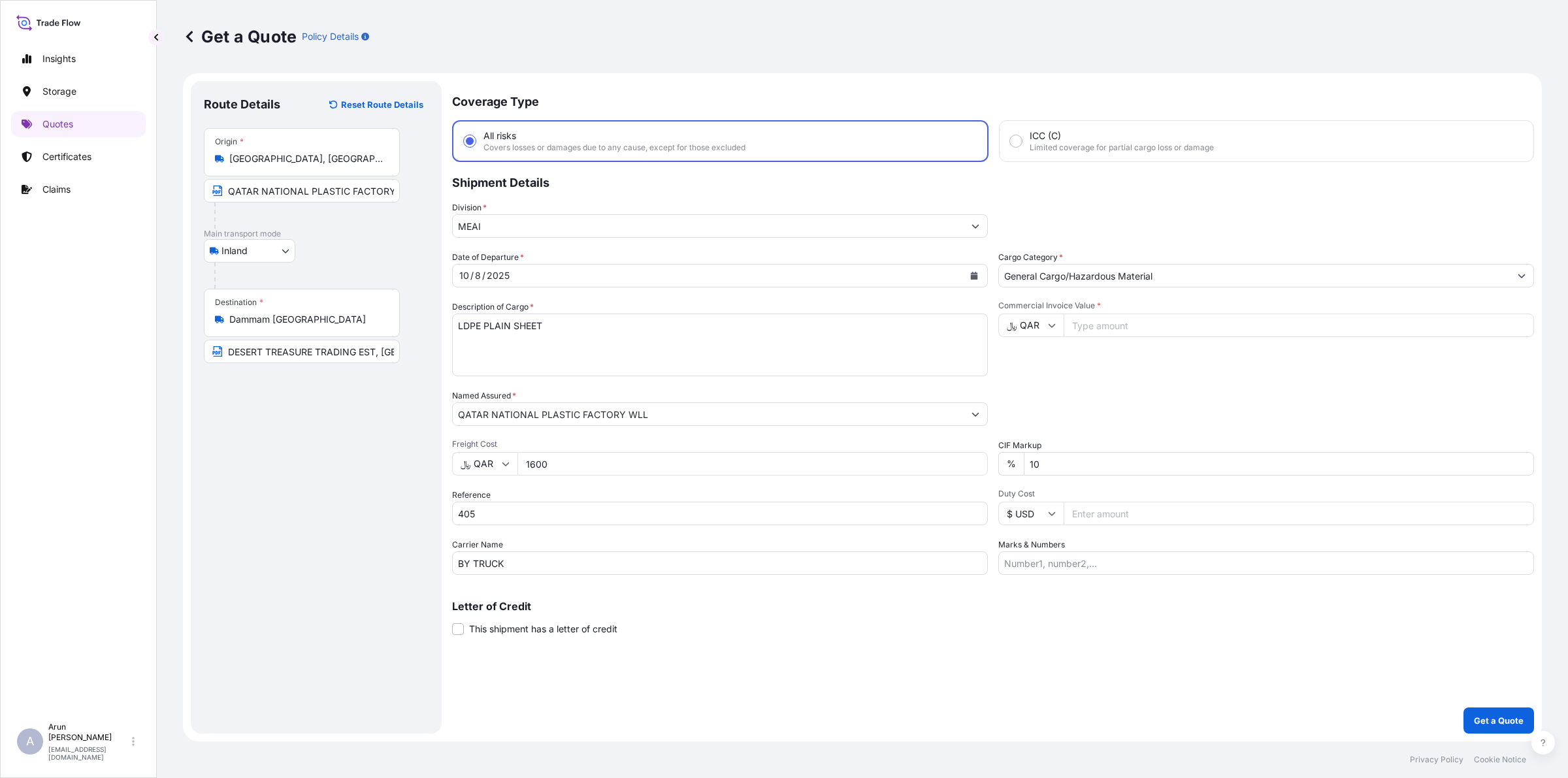
click at [1111, 322] on input "Commercial Invoice Value *" at bounding box center [1299, 325] width 470 height 23
type input "94926"
click at [1083, 559] on input "Marks & Numbers" at bounding box center [1266, 563] width 536 height 23
click at [1078, 569] on input "INVOICE NO: 403 DATE: [DATE]" at bounding box center [1266, 563] width 536 height 23
click at [1211, 569] on input "INVOICE NO: 405 DATE: [DATE]" at bounding box center [1266, 563] width 536 height 23
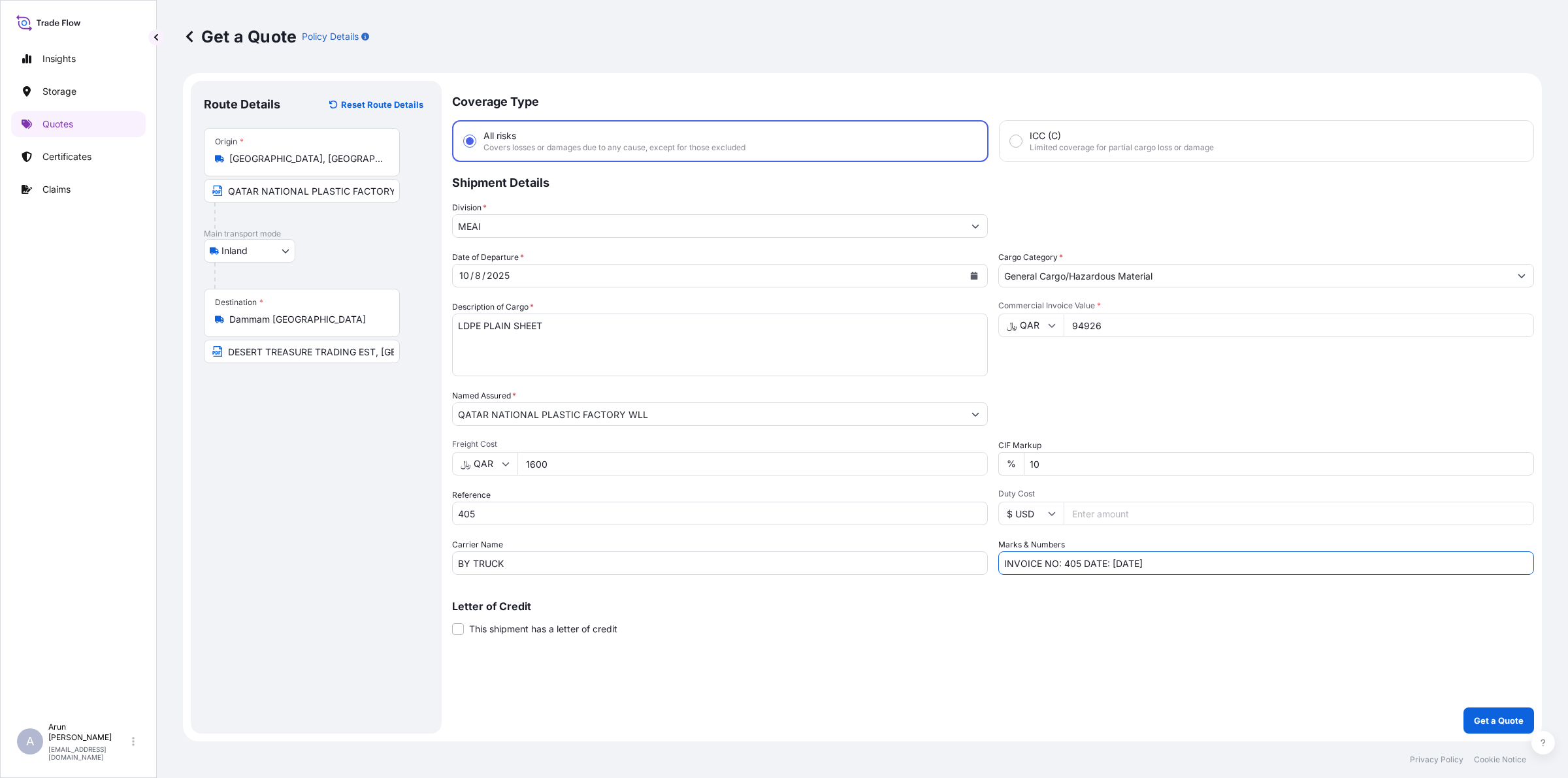
type input "INVOICE NO: 405 DATE: [DATE]"
click at [1508, 716] on p "Get a Quote" at bounding box center [1499, 720] width 50 height 13
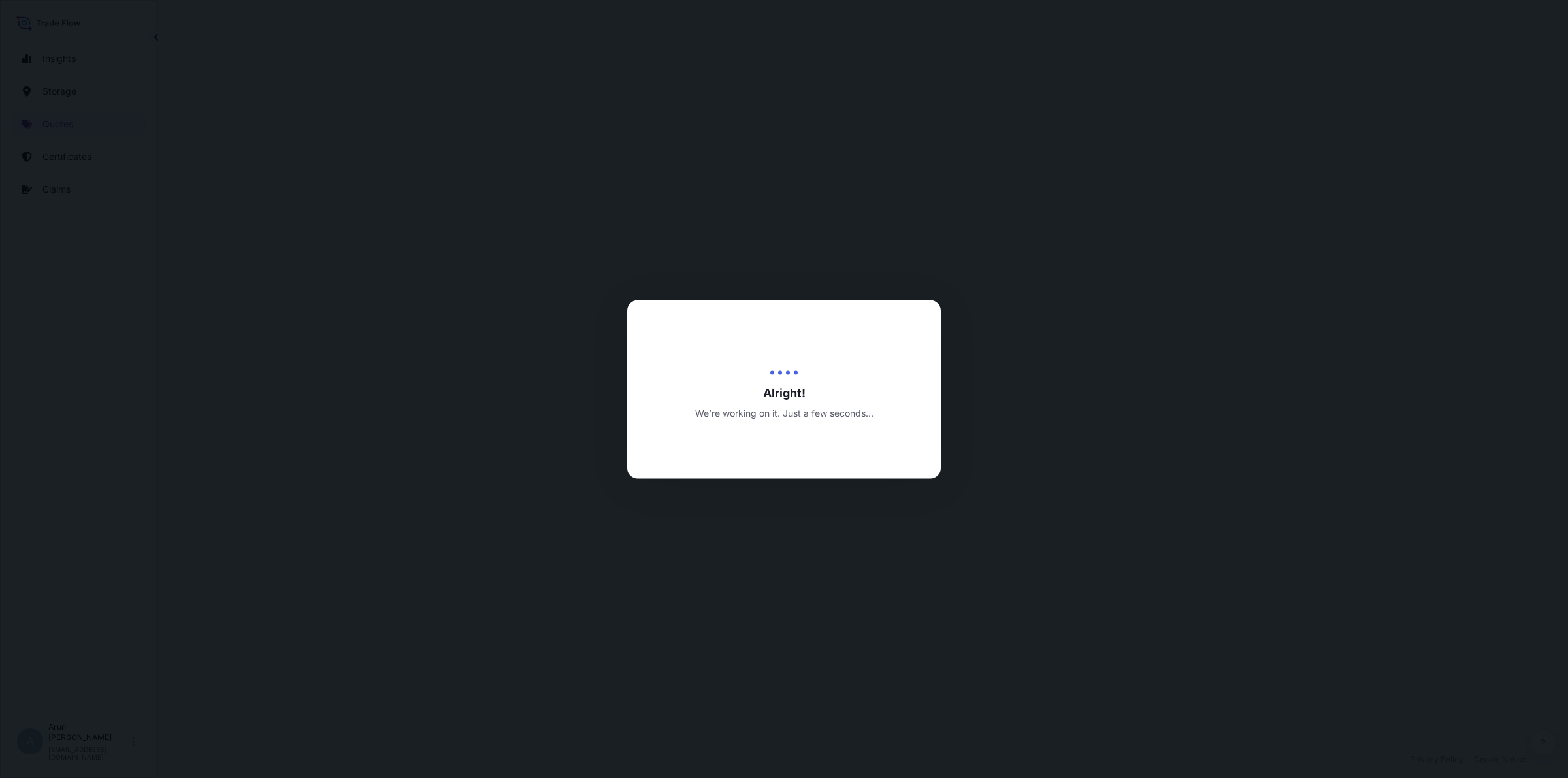
select select "Inland"
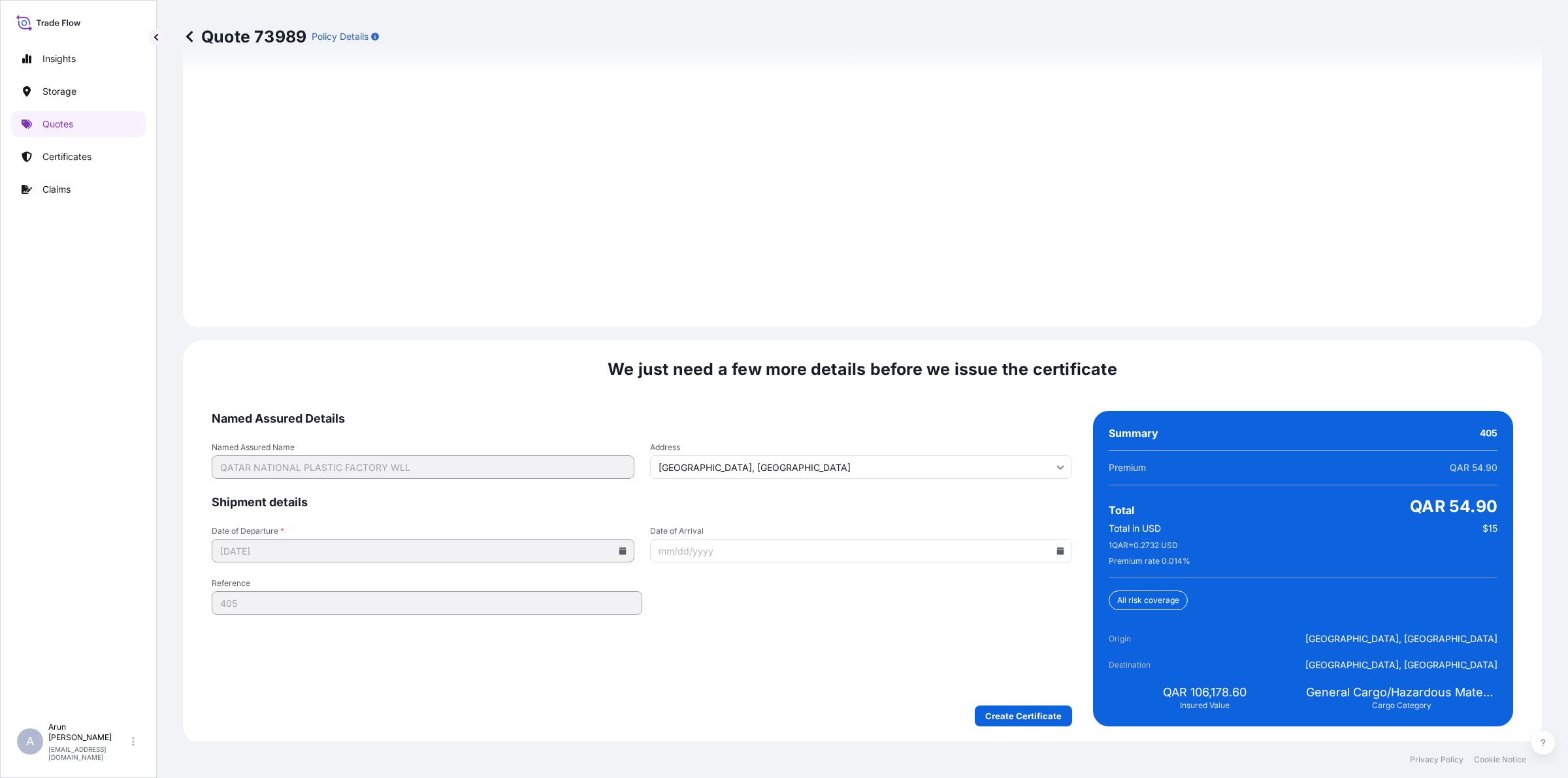
scroll to position [1763, 0]
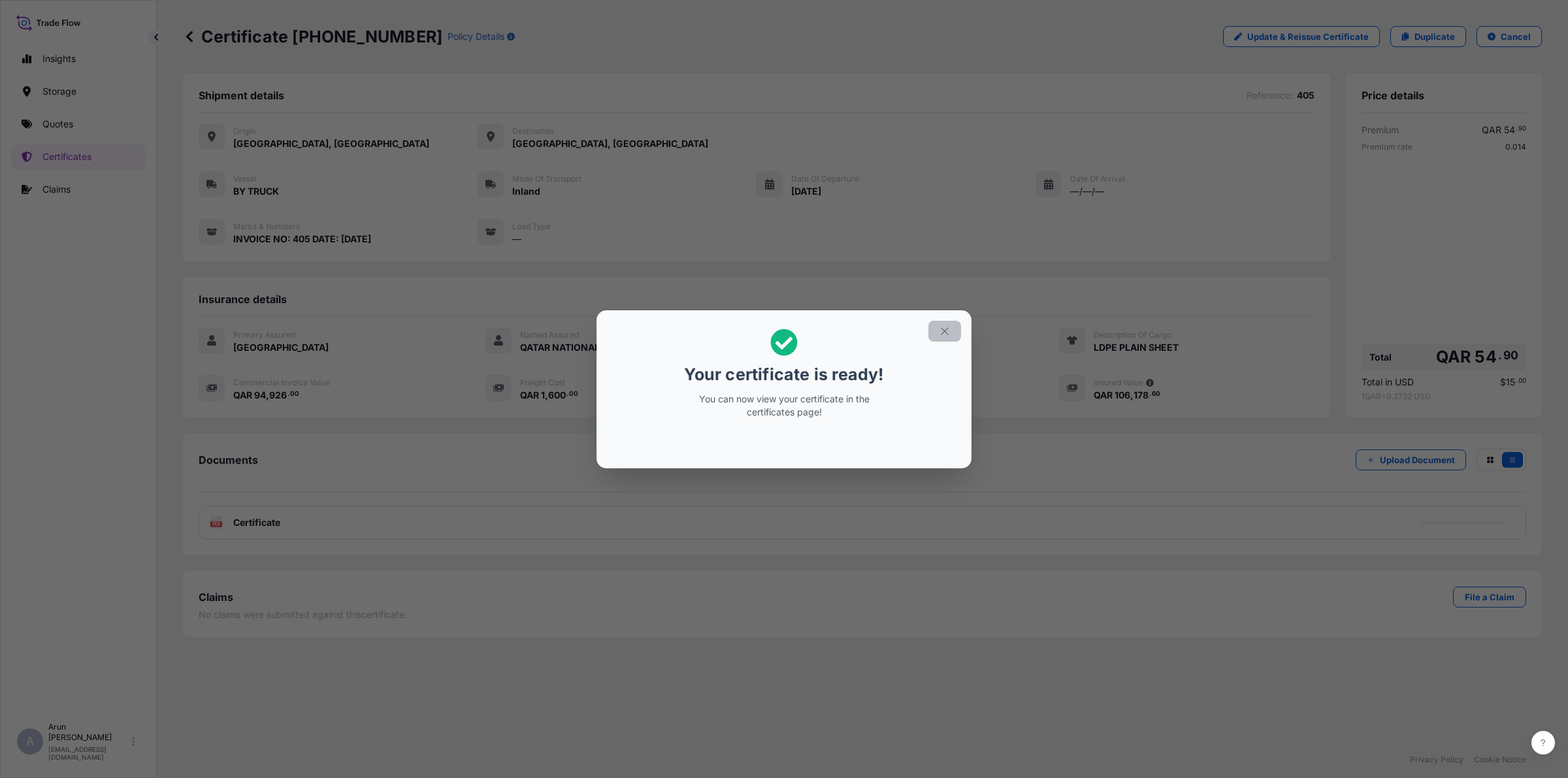
click at [948, 325] on icon "button" at bounding box center [945, 331] width 12 height 12
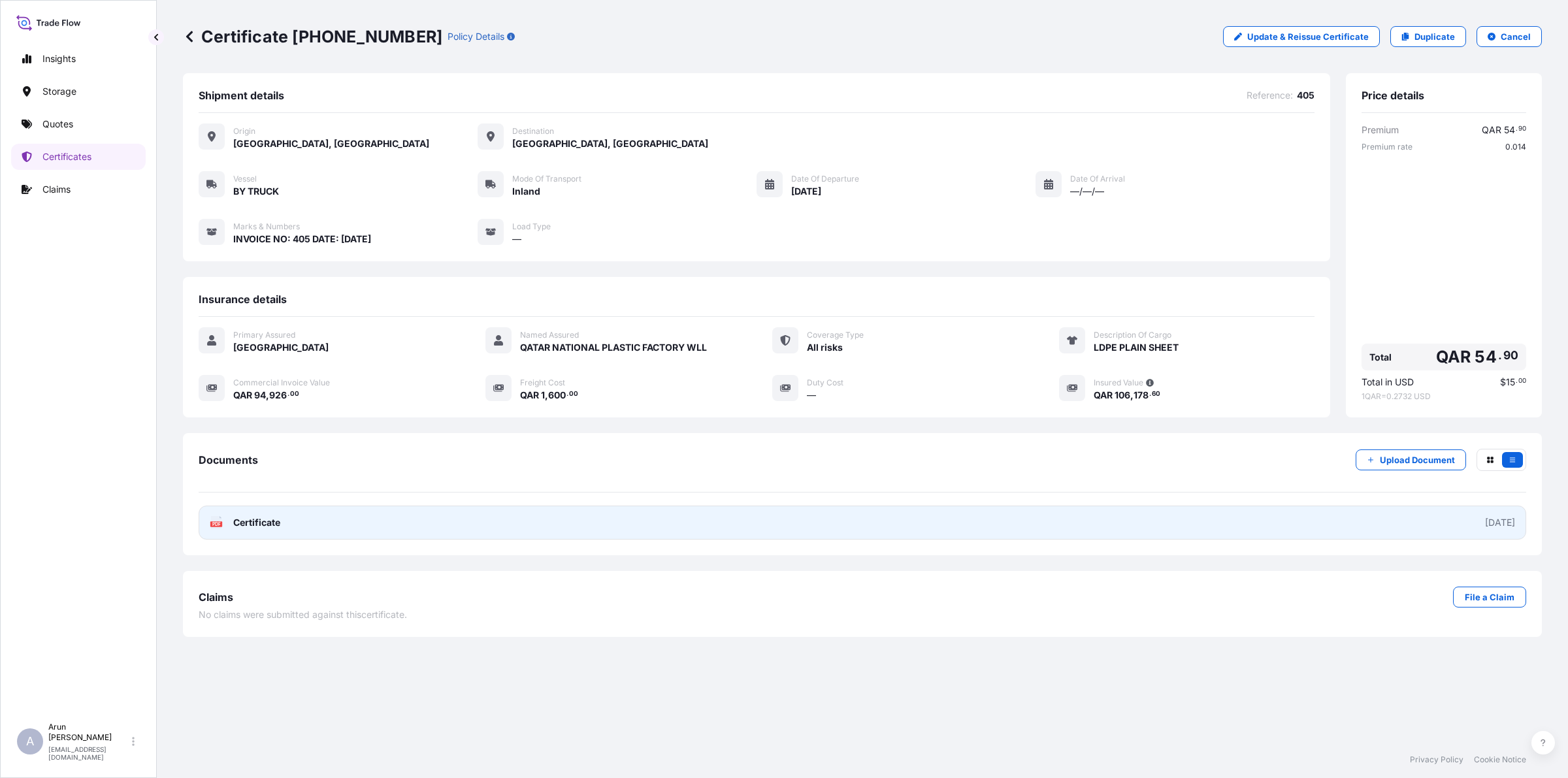
click at [770, 511] on link "PDF Certificate [DATE]" at bounding box center [862, 522] width 1328 height 34
